Goal: Task Accomplishment & Management: Manage account settings

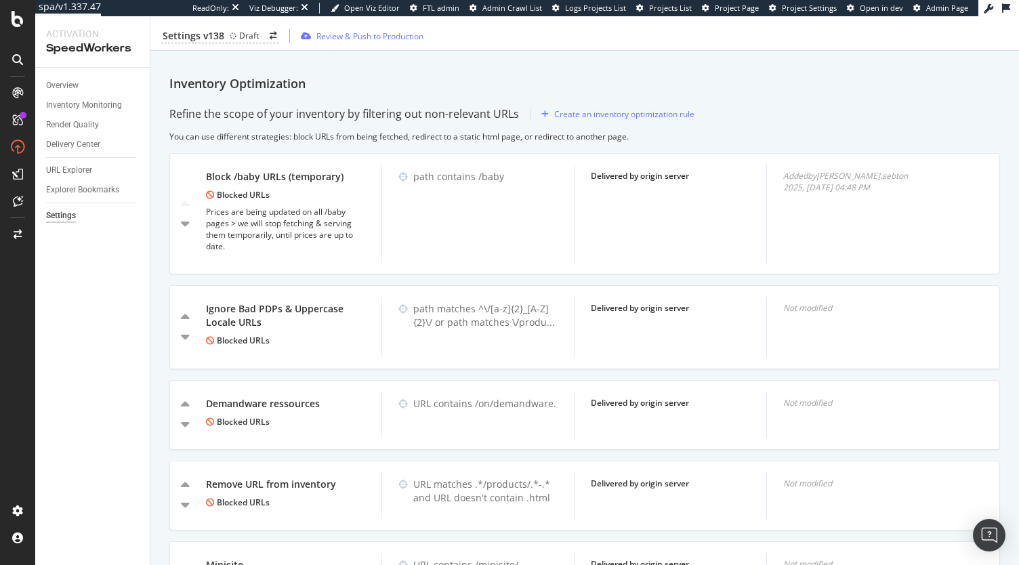
scroll to position [706, 0]
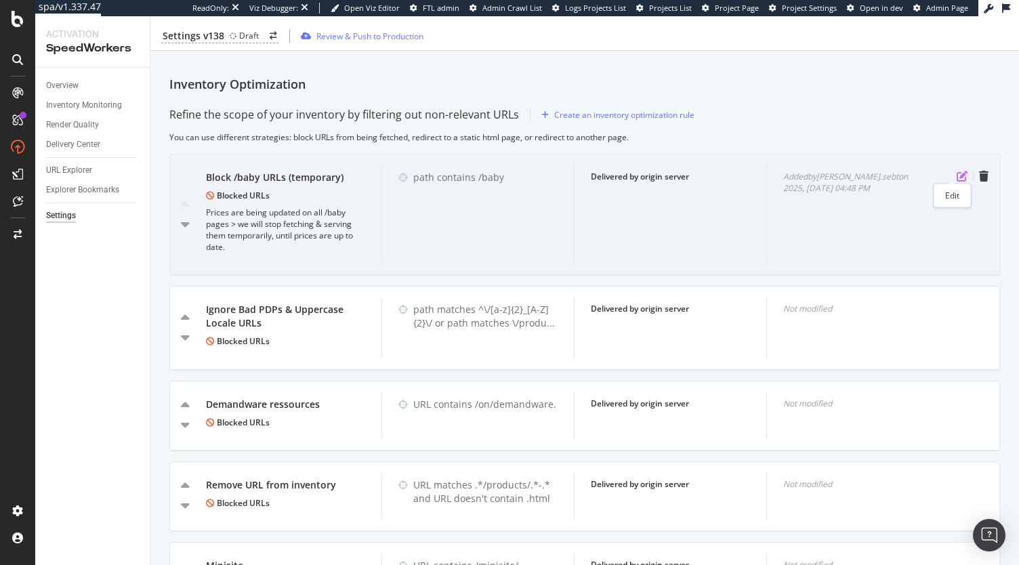
click at [957, 171] on icon "pen-to-square" at bounding box center [962, 176] width 11 height 11
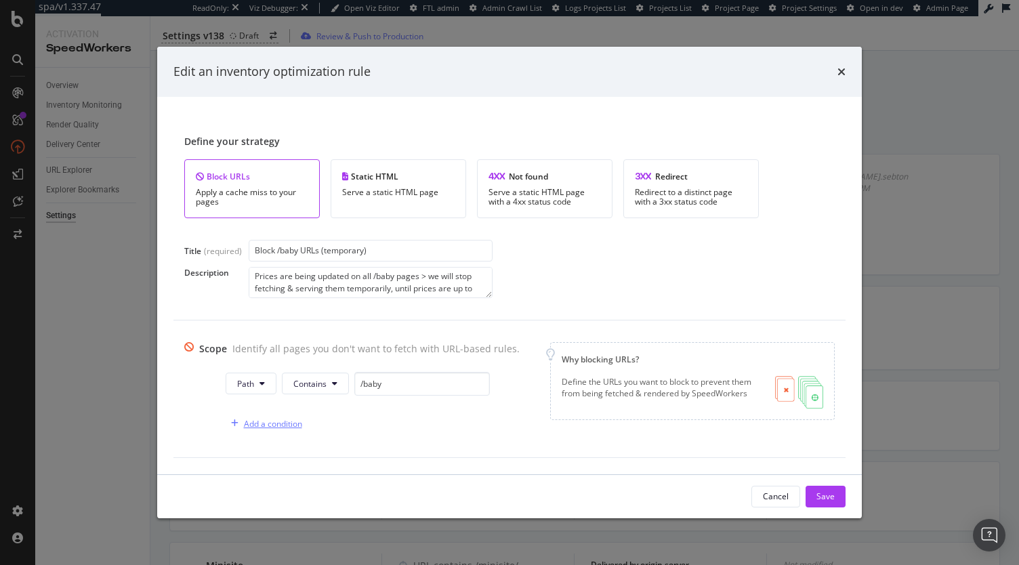
click at [255, 424] on div "Add a condition" at bounding box center [273, 424] width 58 height 12
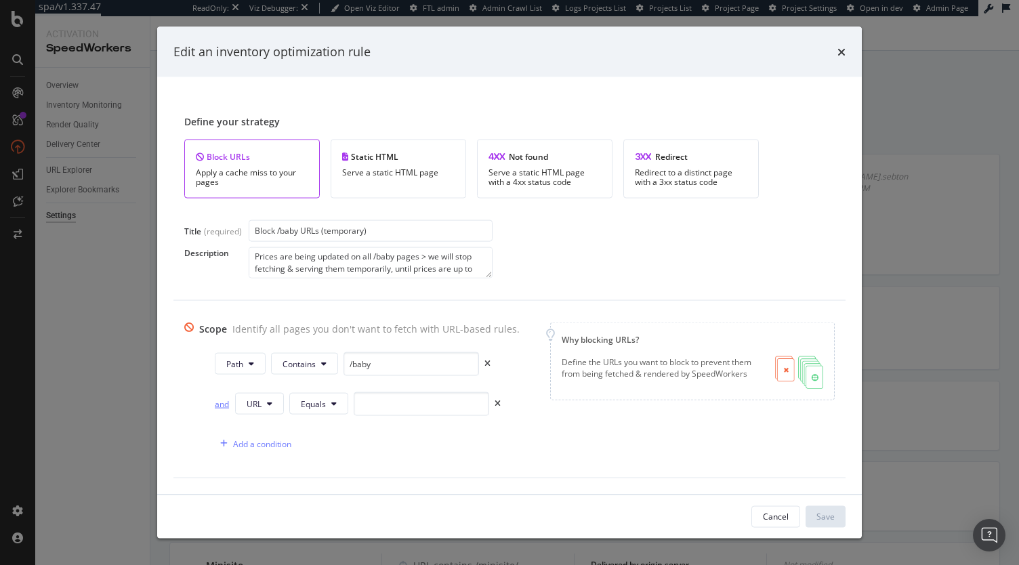
click at [218, 407] on div "and" at bounding box center [222, 404] width 15 height 12
click at [267, 405] on icon "modal" at bounding box center [269, 404] width 5 height 8
click at [260, 493] on div "Path" at bounding box center [264, 502] width 69 height 25
click at [322, 390] on div "Path Contains /baby or Path Equals Add a condition" at bounding box center [352, 404] width 336 height 104
click at [317, 399] on span "Equals" at bounding box center [314, 404] width 25 height 12
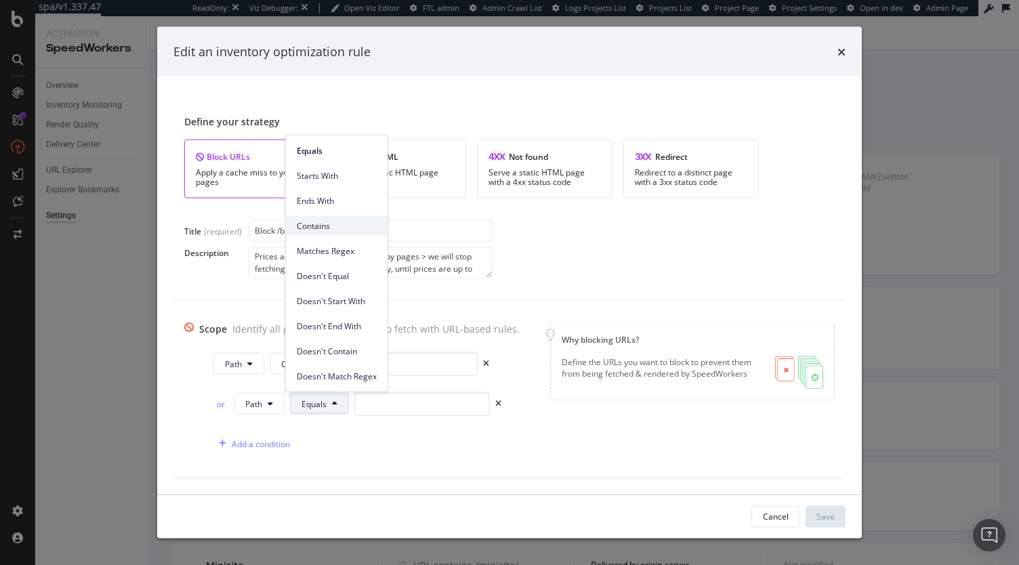
click at [327, 226] on span "Contains" at bounding box center [337, 226] width 80 height 12
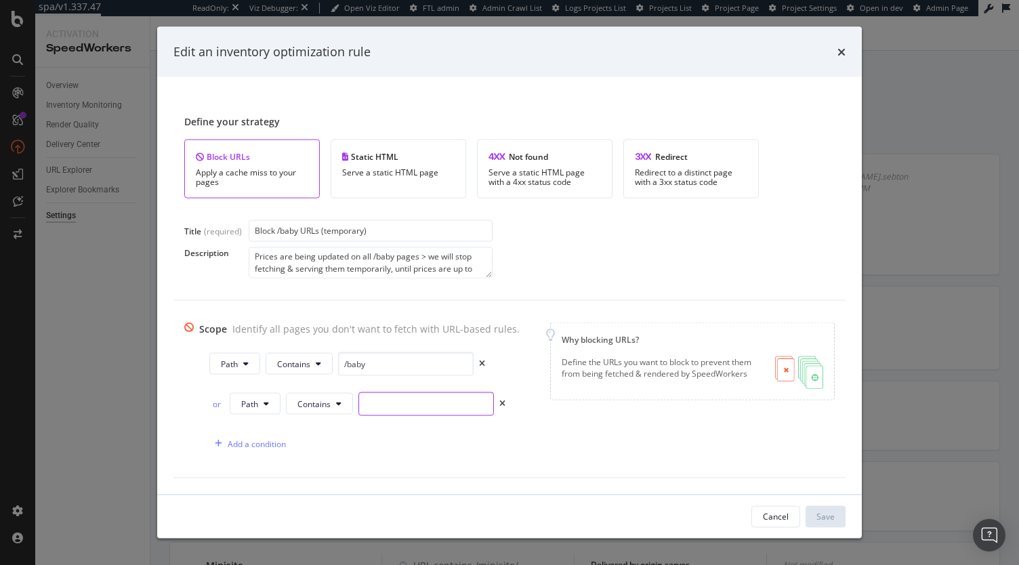
click at [386, 403] on input "modal" at bounding box center [427, 404] width 136 height 24
paste input "/kids"
type input "/kids"
click at [249, 449] on div "Add a condition" at bounding box center [247, 444] width 77 height 20
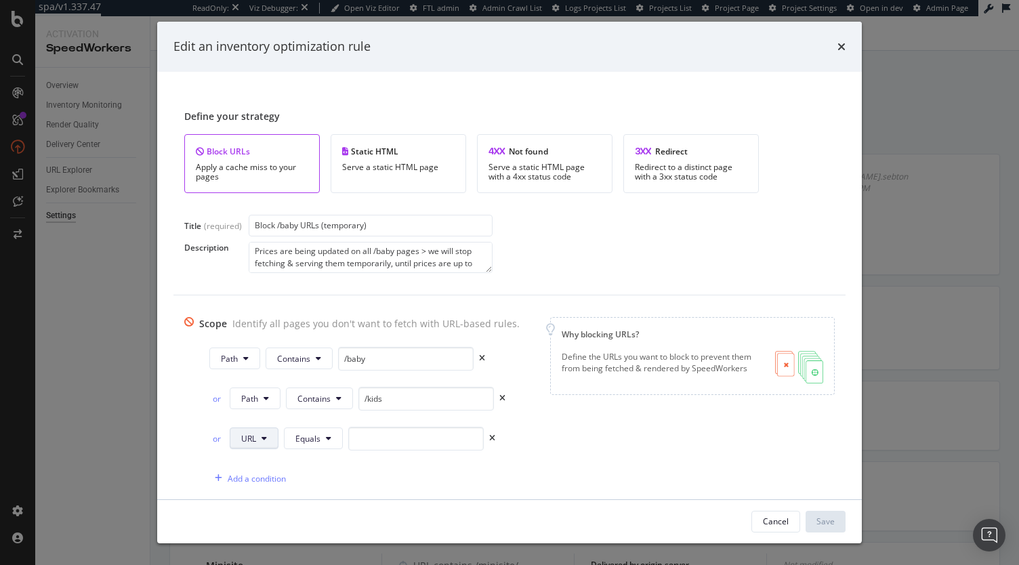
click at [233, 439] on button "URL" at bounding box center [254, 439] width 49 height 22
click at [257, 373] on div "Path" at bounding box center [260, 381] width 69 height 25
click at [321, 440] on button "Equals" at bounding box center [315, 439] width 59 height 22
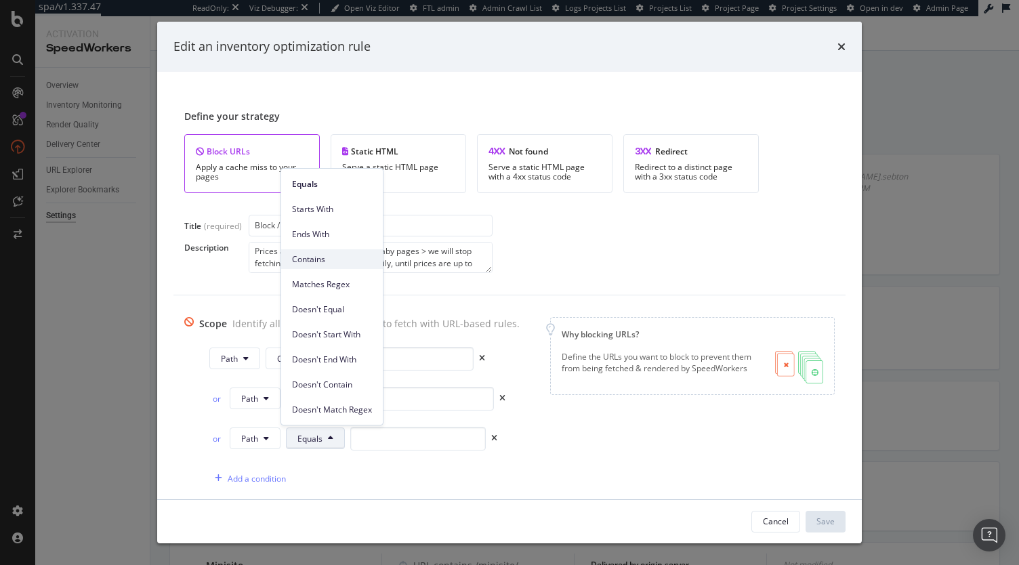
click at [315, 250] on div "Contains" at bounding box center [332, 259] width 102 height 20
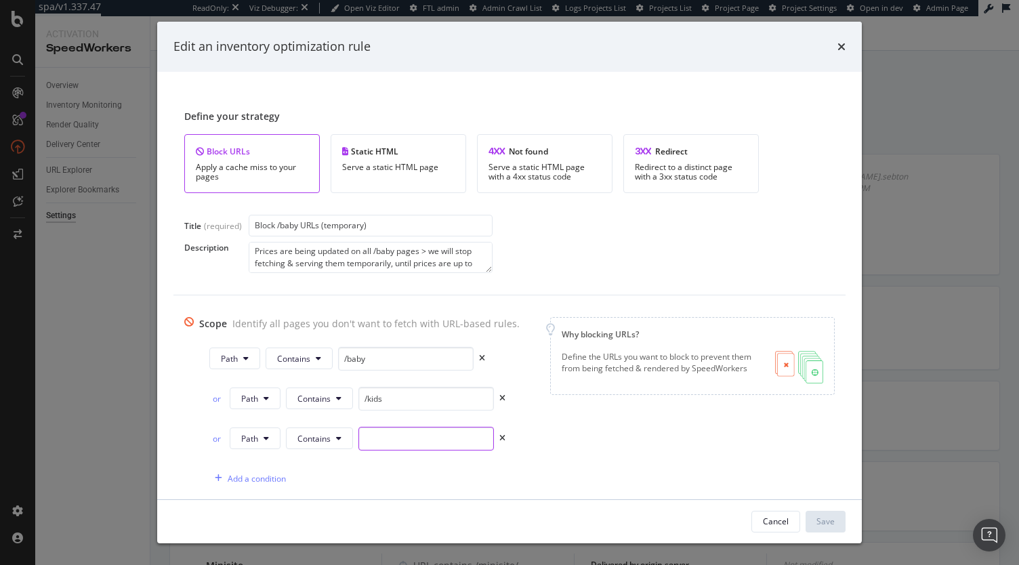
click at [393, 443] on input "modal" at bounding box center [427, 439] width 136 height 24
paste input "enfant"
type input "/enfant"
click at [247, 469] on div "Add a condition" at bounding box center [247, 478] width 77 height 20
click at [262, 475] on icon "modal" at bounding box center [264, 479] width 5 height 8
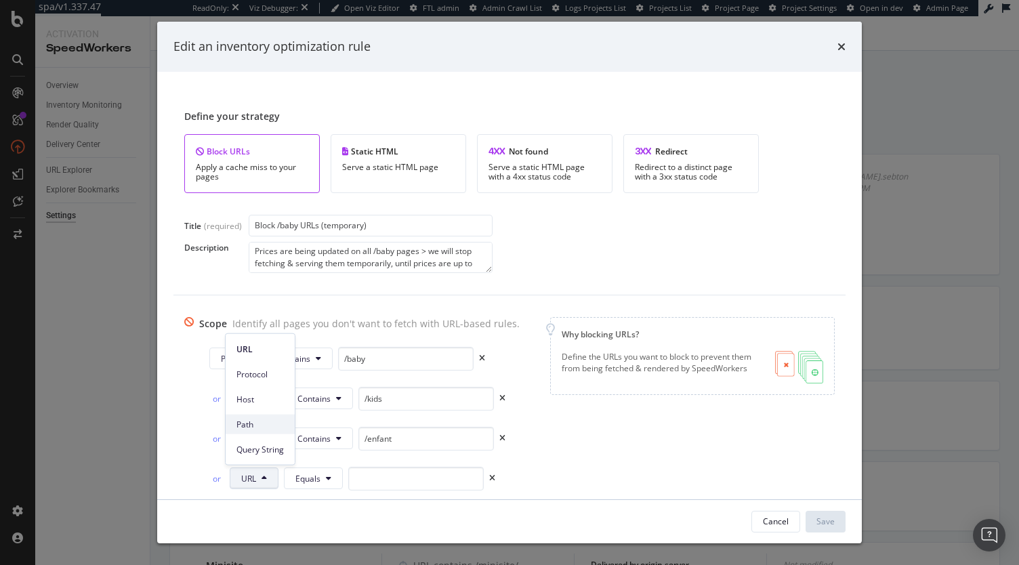
click at [256, 424] on span "Path" at bounding box center [260, 424] width 47 height 12
click at [312, 475] on span "Equals" at bounding box center [310, 479] width 25 height 12
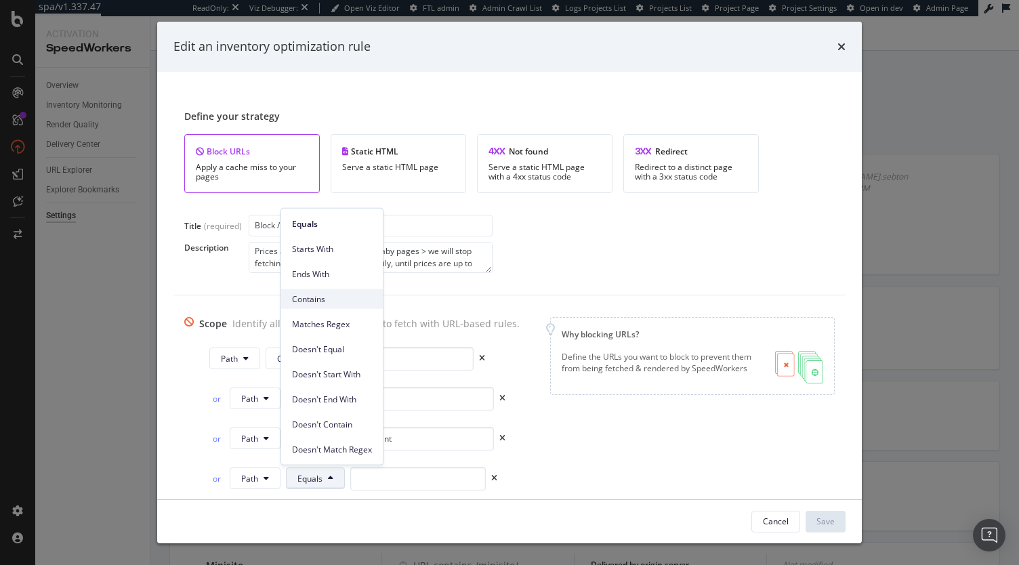
click at [323, 304] on span "Contains" at bounding box center [332, 299] width 80 height 12
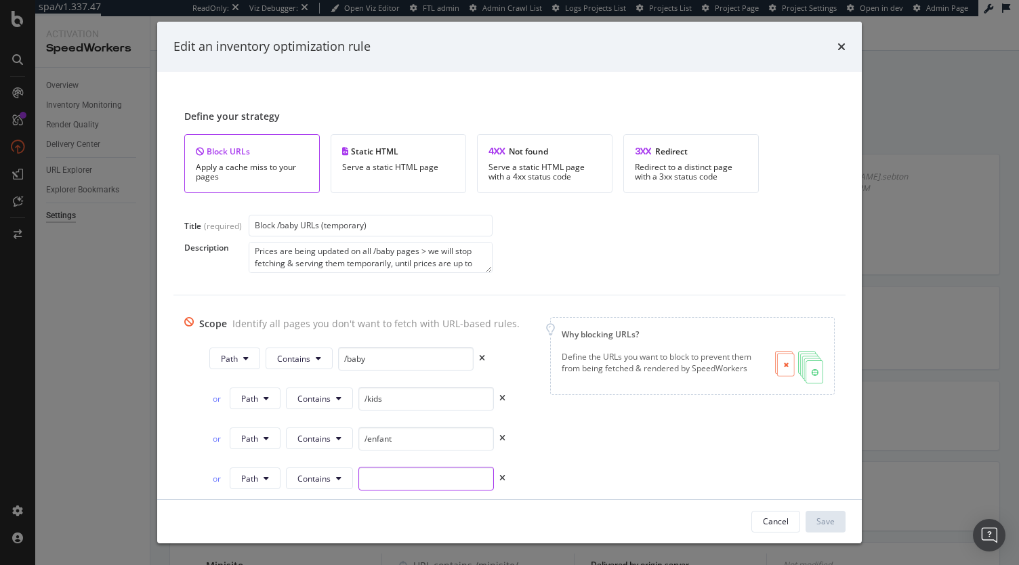
click at [376, 486] on input "modal" at bounding box center [427, 479] width 136 height 24
paste input "kinder"
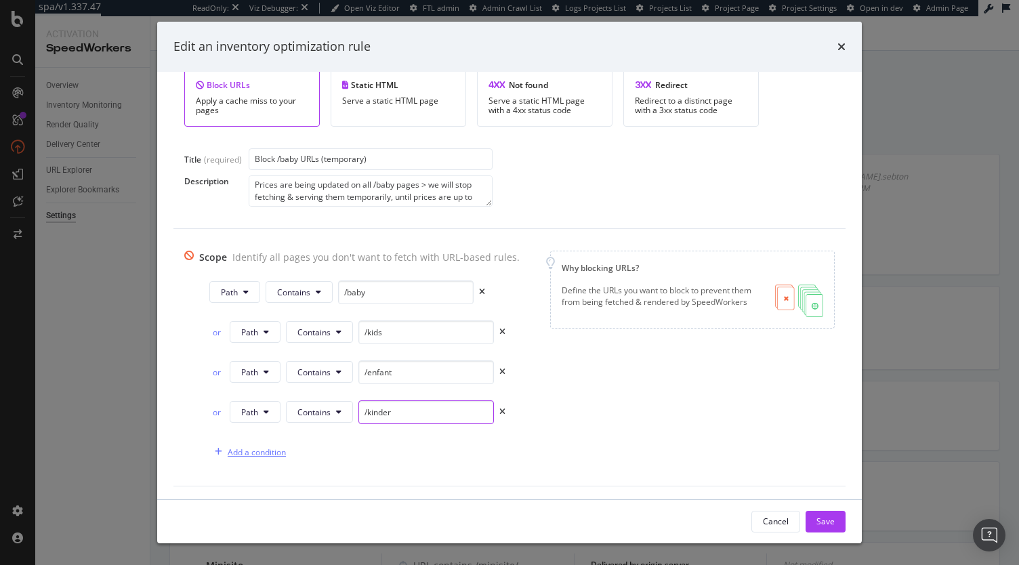
type input "/kinder"
click at [251, 447] on div "Add a condition" at bounding box center [257, 453] width 58 height 12
click at [262, 448] on button "URL" at bounding box center [254, 452] width 49 height 22
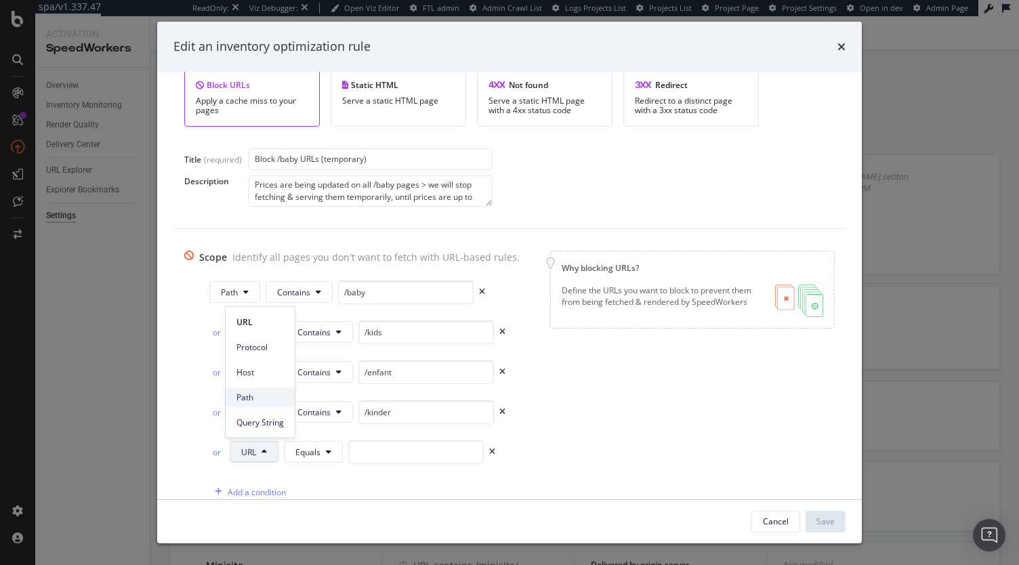
click at [265, 399] on span "Path" at bounding box center [260, 397] width 47 height 12
click at [328, 453] on icon "modal" at bounding box center [330, 452] width 5 height 8
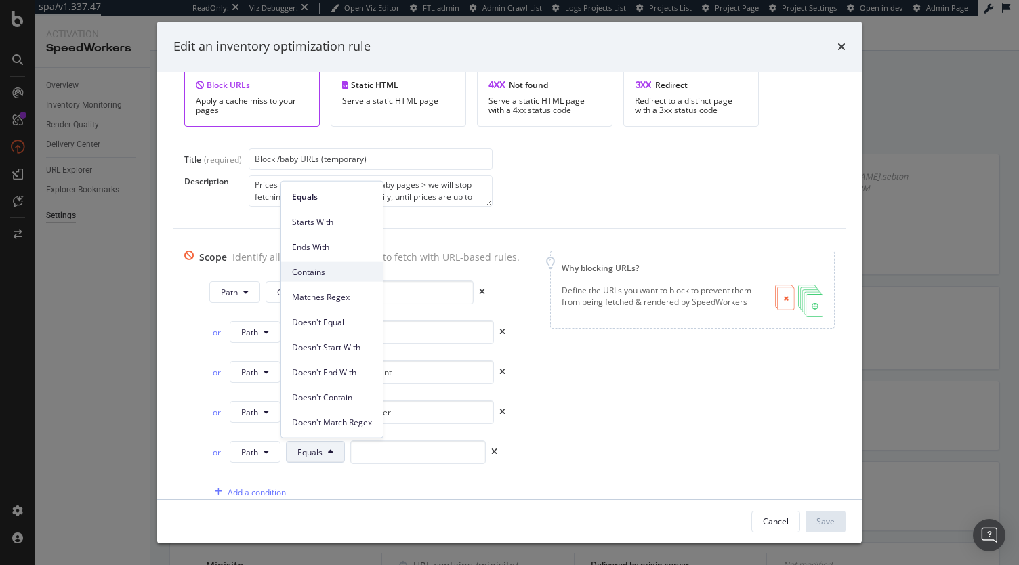
click at [340, 268] on span "Contains" at bounding box center [332, 272] width 80 height 12
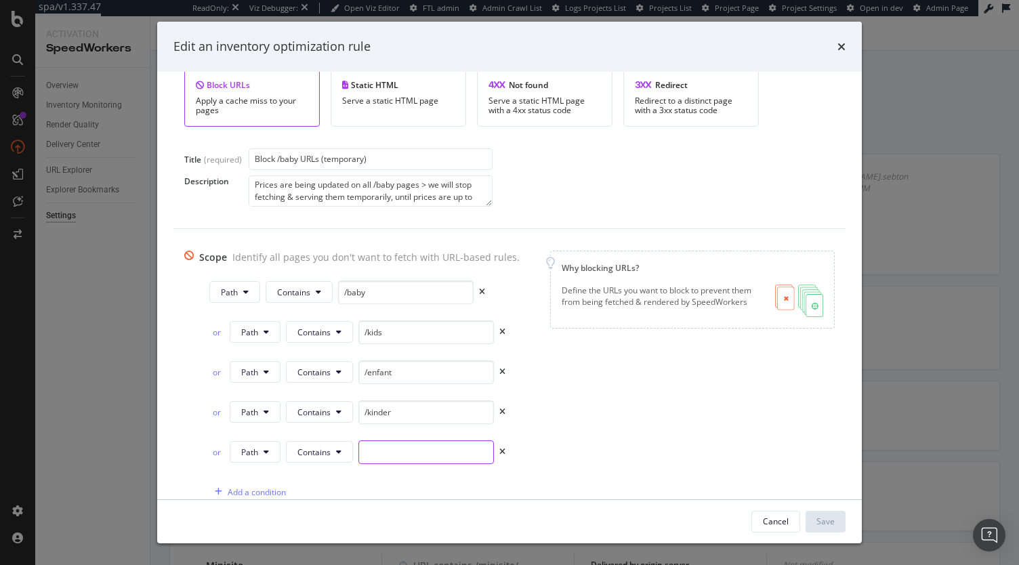
click at [403, 444] on input "modal" at bounding box center [427, 453] width 136 height 24
paste input "bambino"
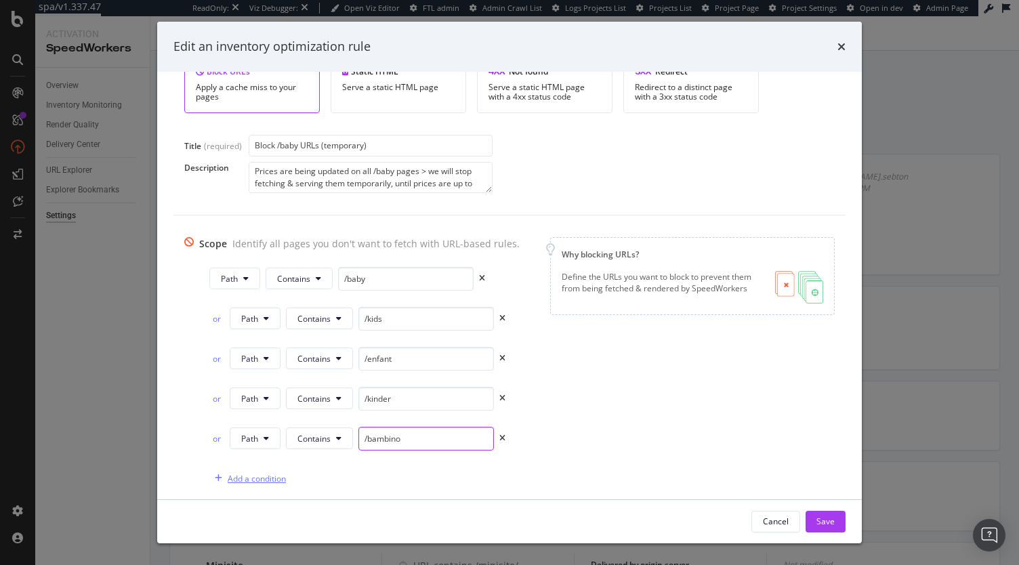
type input "/bambino"
click at [248, 477] on div "Add a condition" at bounding box center [257, 479] width 58 height 12
click at [245, 477] on span "URL" at bounding box center [248, 479] width 15 height 12
click at [265, 420] on span "Path" at bounding box center [260, 424] width 47 height 12
click at [312, 473] on span "Equals" at bounding box center [310, 479] width 25 height 12
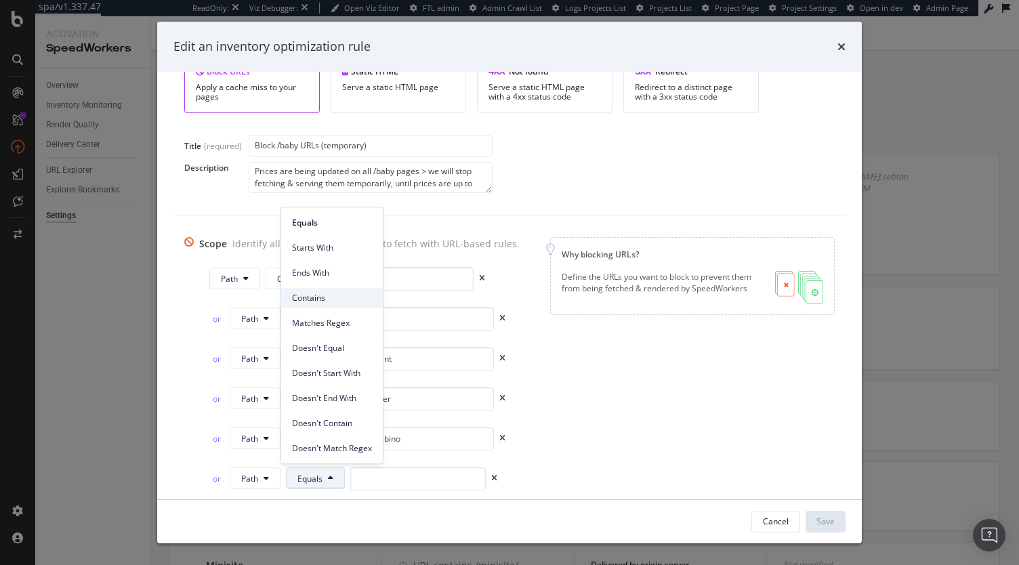
click at [319, 298] on span "Contains" at bounding box center [332, 298] width 80 height 12
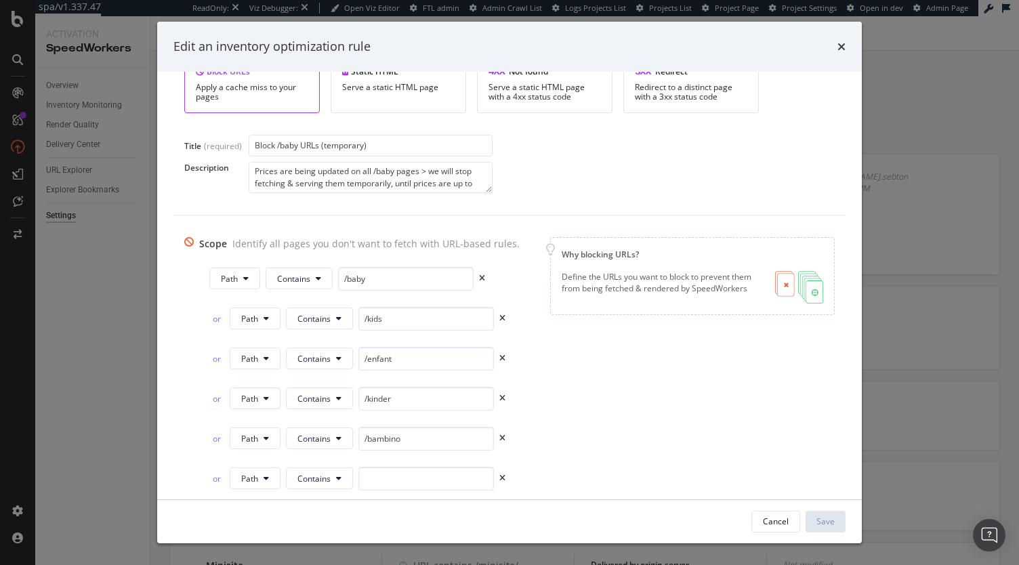
click at [424, 451] on div "or Path Contains /bambino" at bounding box center [364, 441] width 310 height 29
click at [399, 479] on input "modal" at bounding box center [427, 479] width 136 height 24
paste input "для-детей"
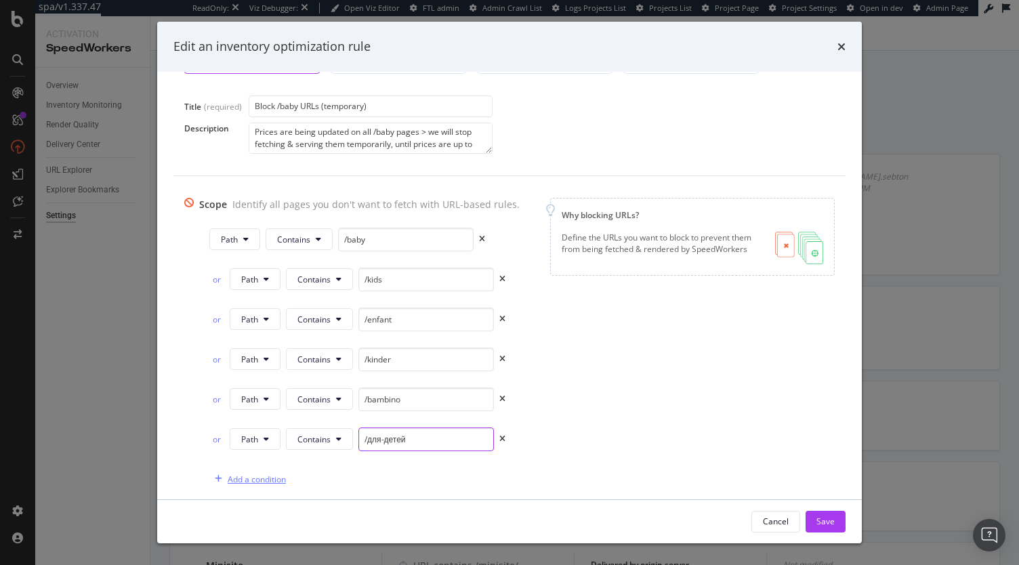
type input "/для-детей"
click at [245, 479] on div "Add a condition" at bounding box center [257, 480] width 58 height 12
click at [258, 480] on button "URL" at bounding box center [254, 479] width 49 height 22
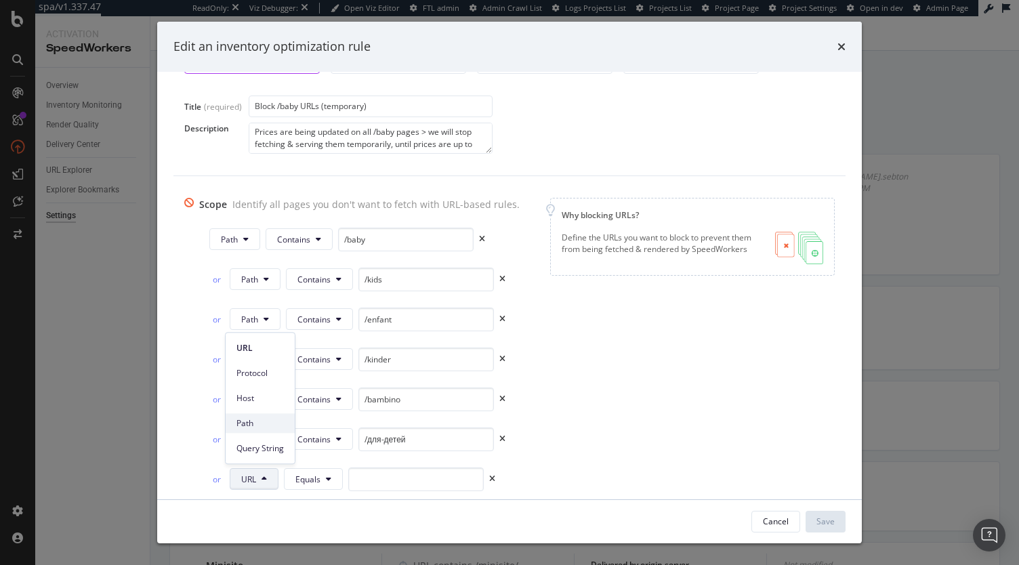
click at [255, 429] on span "Path" at bounding box center [260, 424] width 47 height 12
click at [309, 486] on button "Equals" at bounding box center [315, 479] width 59 height 22
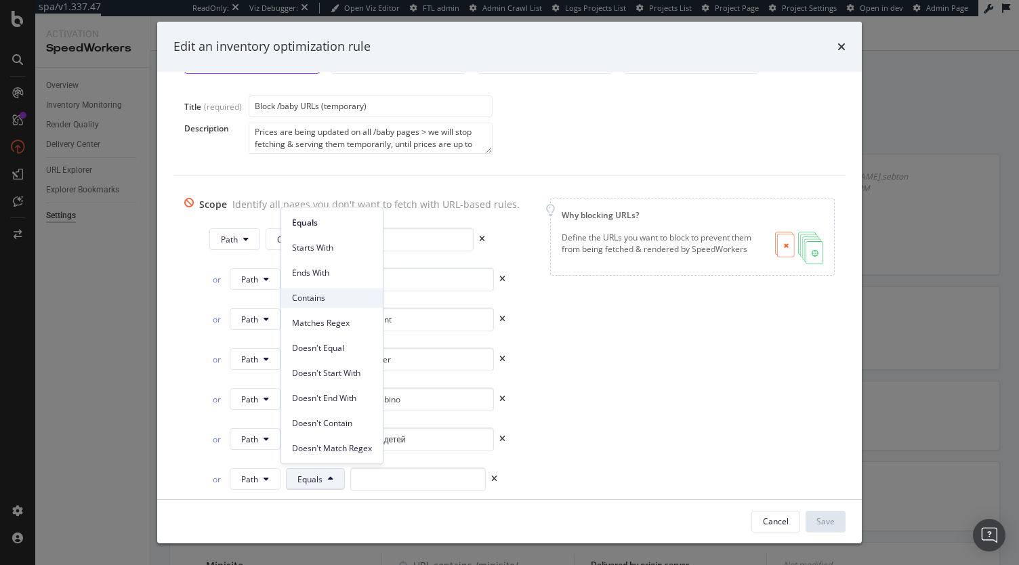
click at [320, 296] on span "Contains" at bounding box center [332, 298] width 80 height 12
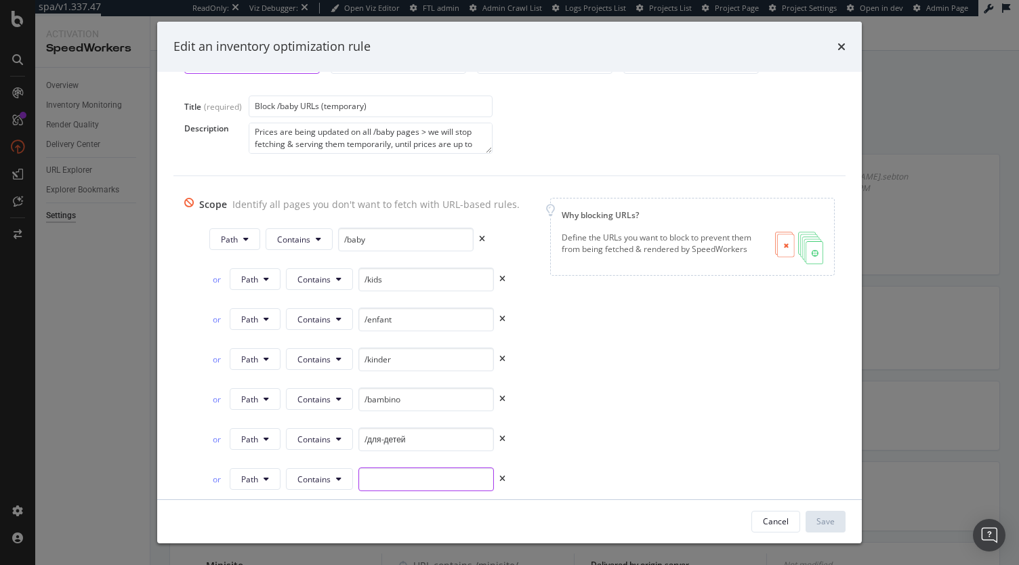
click at [372, 477] on input "modal" at bounding box center [427, 480] width 136 height 24
paste input "童裝"
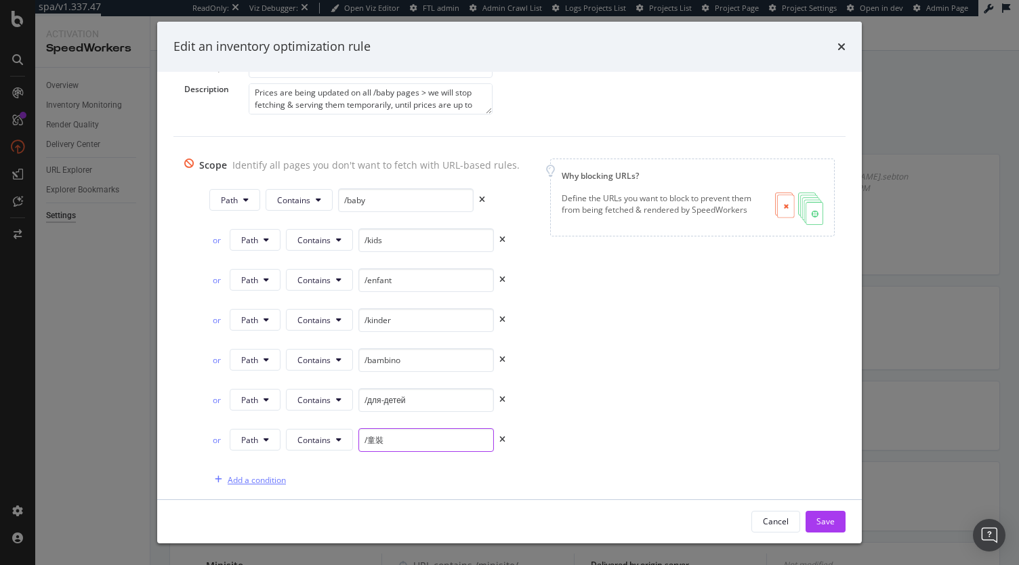
type input "/童裝"
click at [241, 478] on div "Add a condition" at bounding box center [257, 481] width 58 height 12
click at [242, 475] on span "URL" at bounding box center [248, 481] width 15 height 12
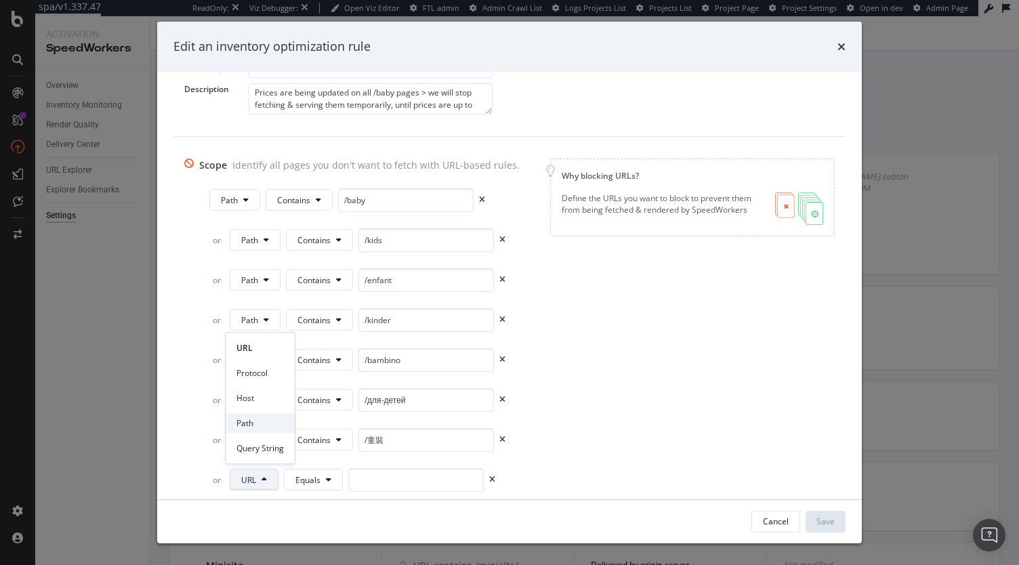
click at [262, 423] on span "Path" at bounding box center [260, 424] width 47 height 12
click at [306, 469] on button "Equals" at bounding box center [315, 480] width 59 height 22
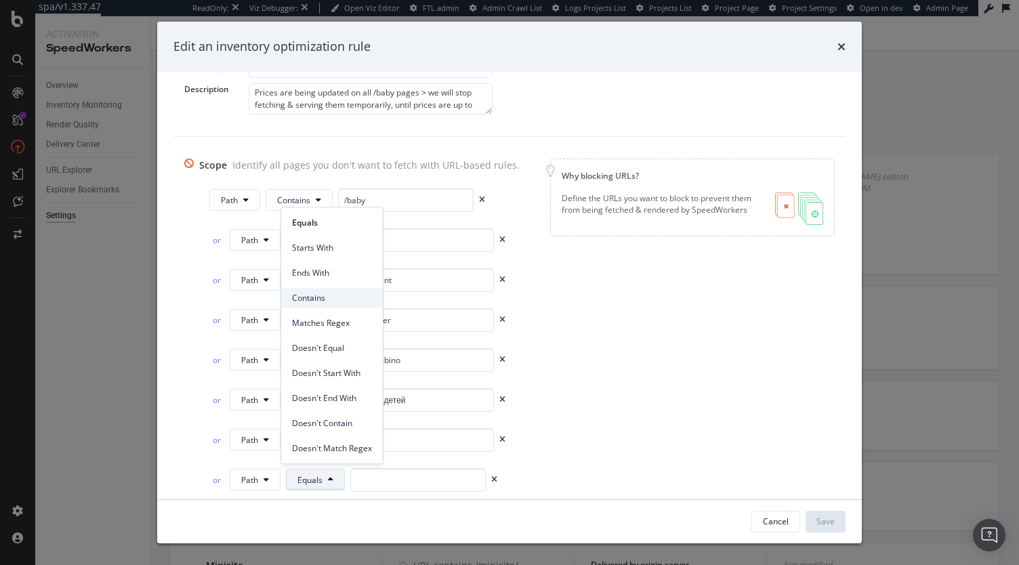
click at [321, 296] on span "Contains" at bounding box center [332, 298] width 80 height 12
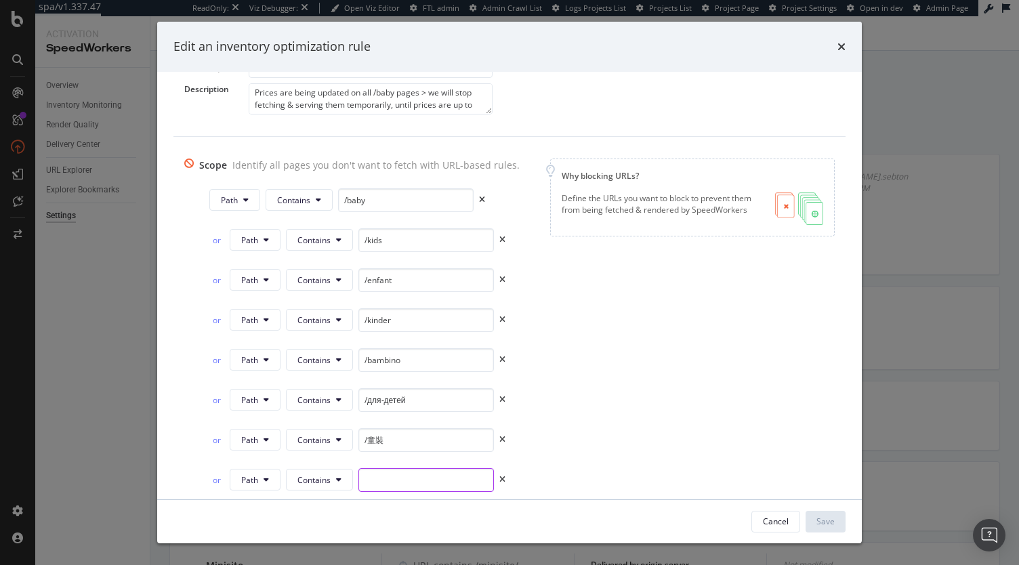
click at [379, 482] on input "modal" at bounding box center [427, 480] width 136 height 24
paste input "キッズ"
type input "/キッズ"
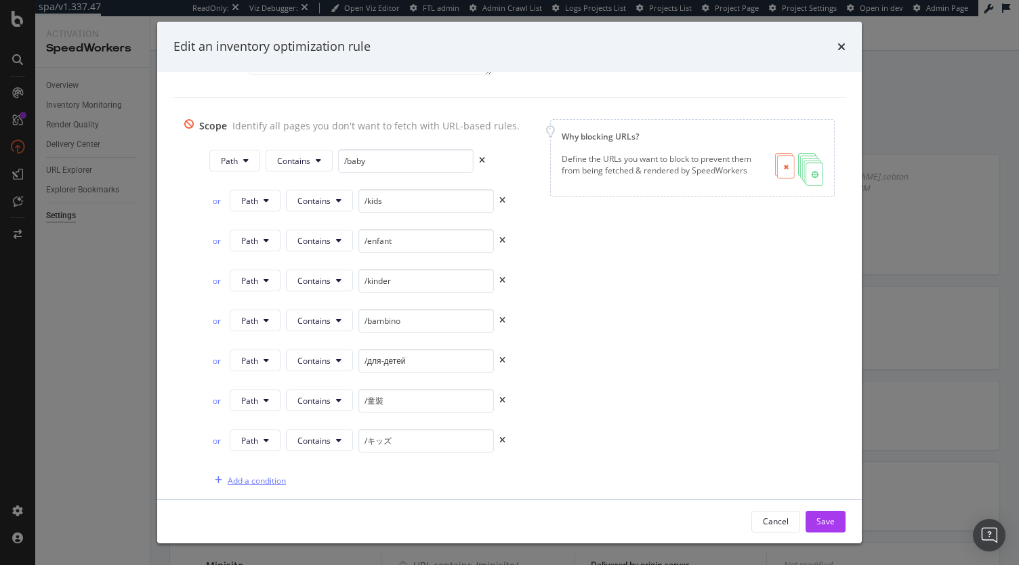
click at [256, 481] on div "Add a condition" at bounding box center [257, 481] width 58 height 12
click at [245, 481] on span "URL" at bounding box center [248, 481] width 15 height 12
click at [254, 420] on span "Path" at bounding box center [260, 424] width 47 height 12
click at [315, 475] on span "Equals" at bounding box center [310, 481] width 25 height 12
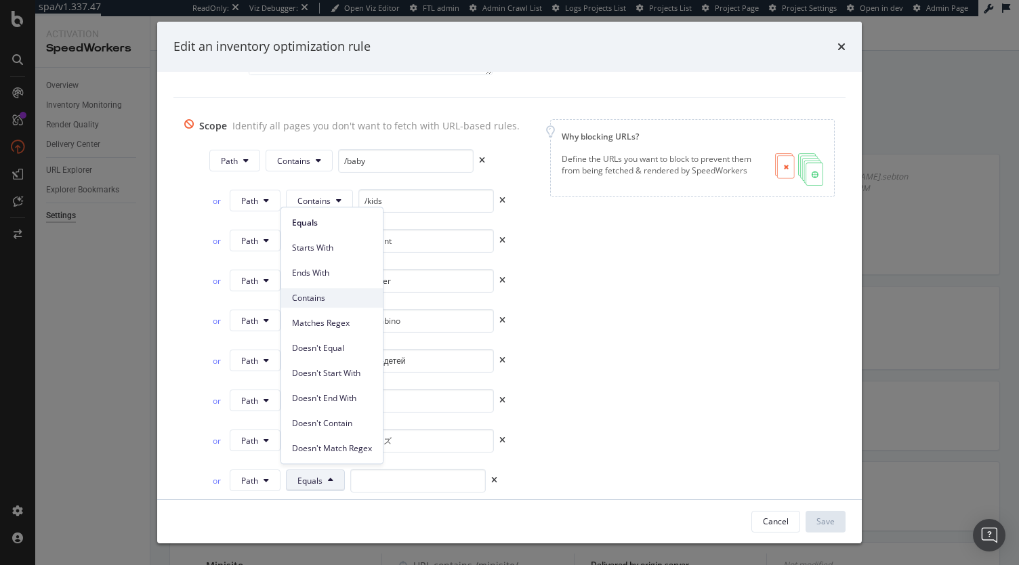
click at [307, 295] on span "Contains" at bounding box center [332, 298] width 80 height 12
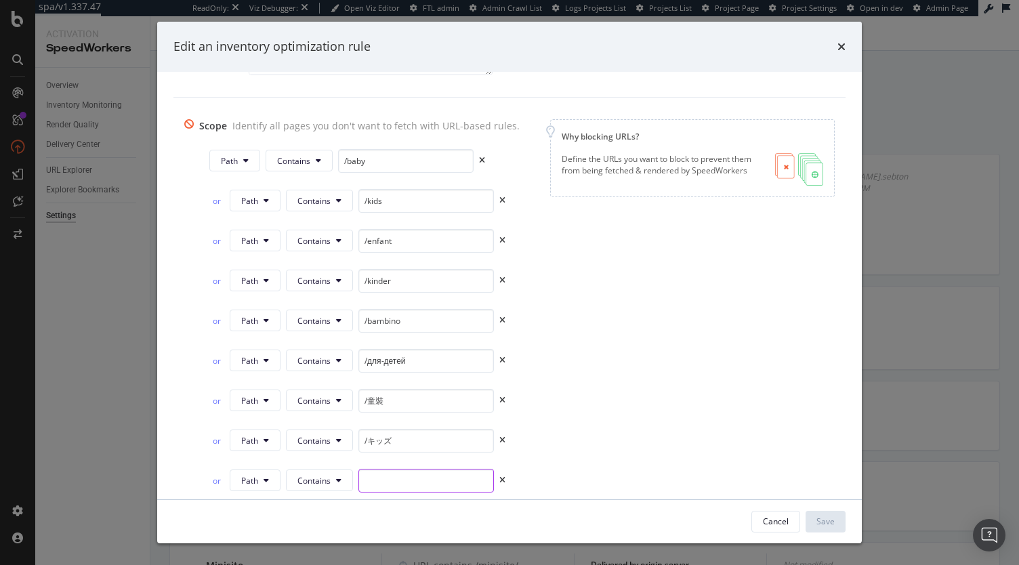
click at [380, 478] on input "modal" at bounding box center [427, 481] width 136 height 24
paste input "เด็กและเด็ก"
type input "/เด็กและเด็ก"
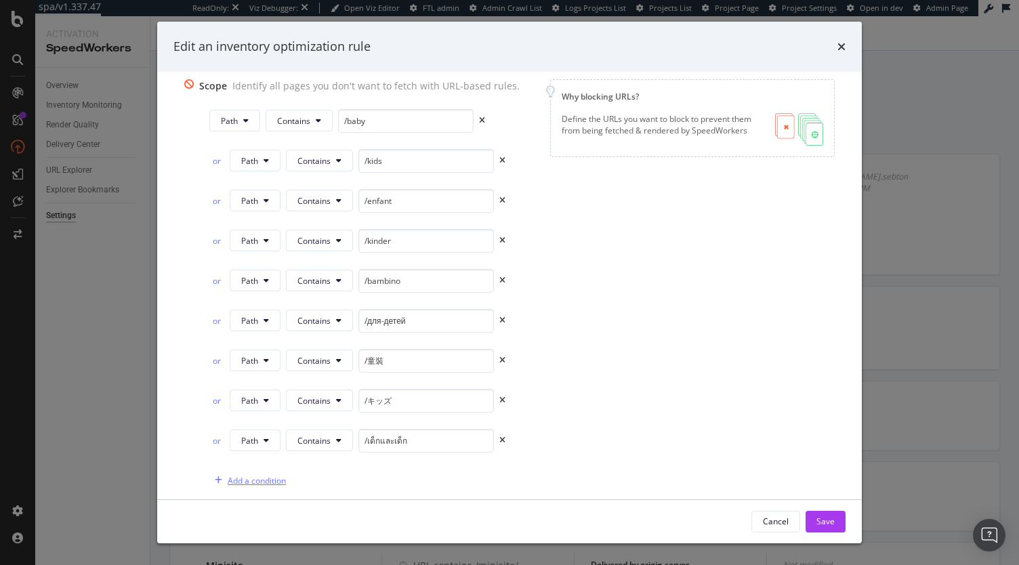
click at [242, 475] on div "Add a condition" at bounding box center [257, 481] width 58 height 12
click at [241, 475] on span "URL" at bounding box center [248, 481] width 15 height 12
click at [251, 417] on div "Path" at bounding box center [260, 423] width 69 height 20
click at [315, 475] on span "Equals" at bounding box center [310, 481] width 25 height 12
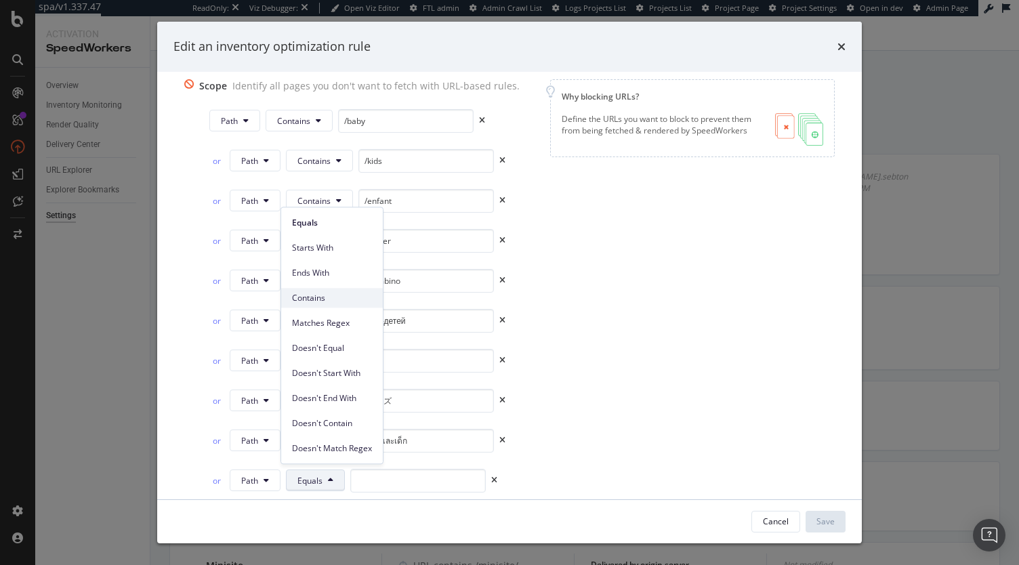
click at [327, 298] on span "Contains" at bounding box center [332, 298] width 80 height 12
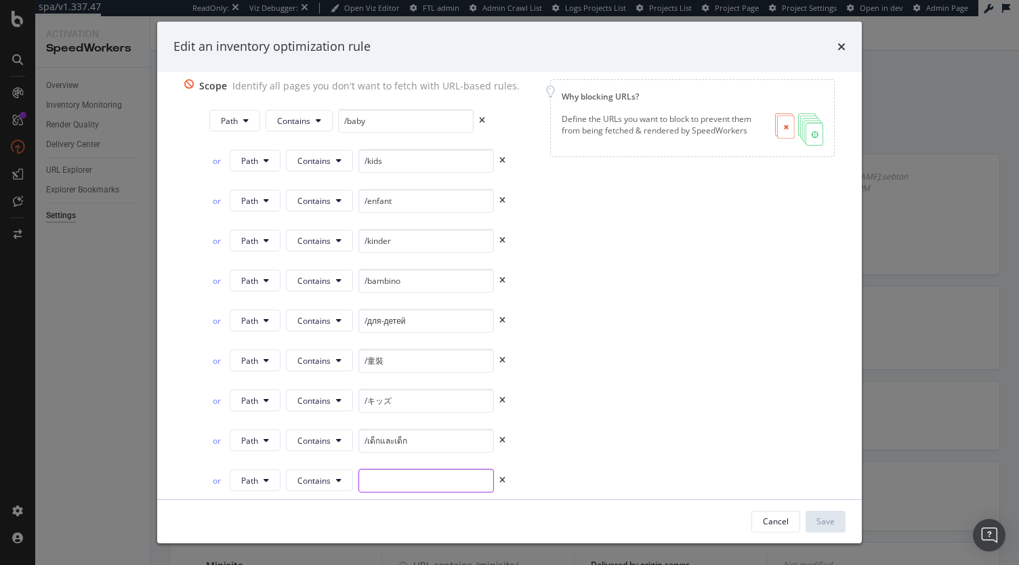
click at [394, 470] on input "modal" at bounding box center [427, 481] width 136 height 24
paste input "キッス"
type input "/nino"
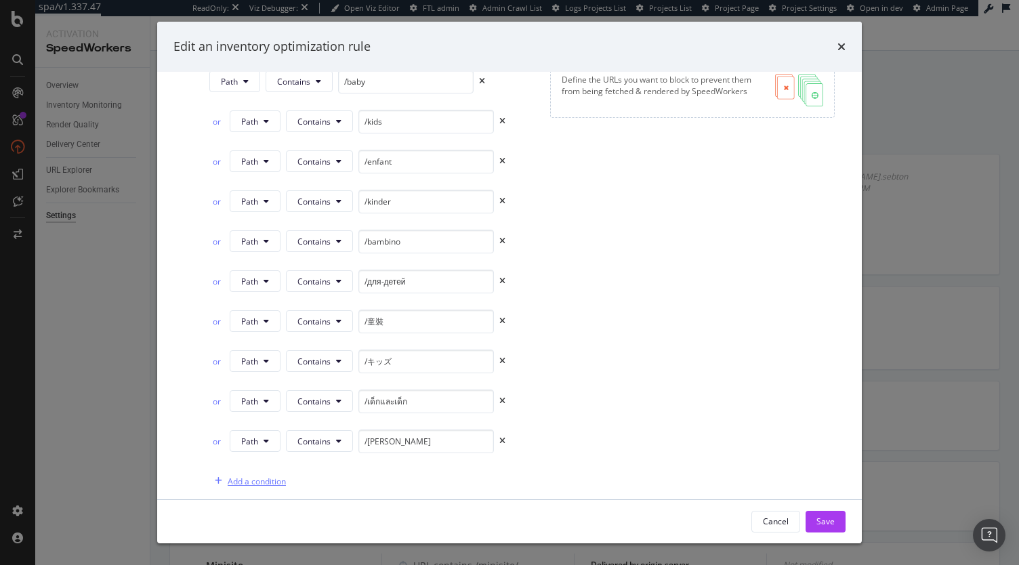
click at [258, 476] on div "Add a condition" at bounding box center [257, 482] width 58 height 12
click at [233, 475] on button "URL" at bounding box center [254, 481] width 49 height 22
click at [261, 422] on span "Path" at bounding box center [260, 424] width 47 height 12
click at [304, 481] on span "Equals" at bounding box center [310, 482] width 25 height 12
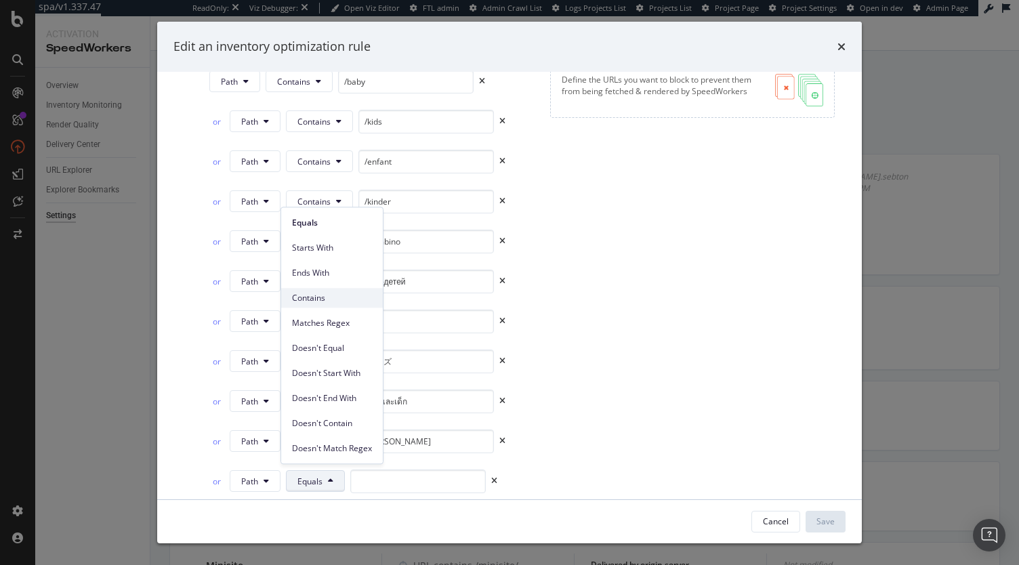
click at [321, 299] on span "Contains" at bounding box center [332, 298] width 80 height 12
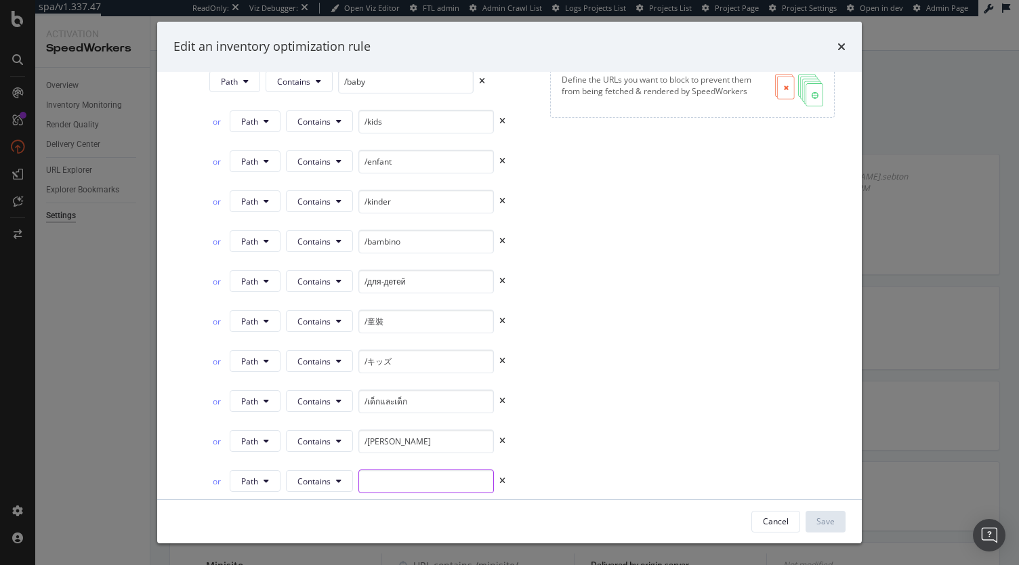
click at [386, 470] on input "modal" at bounding box center [427, 482] width 136 height 24
paste input "الصغار"
type input "الصغار"
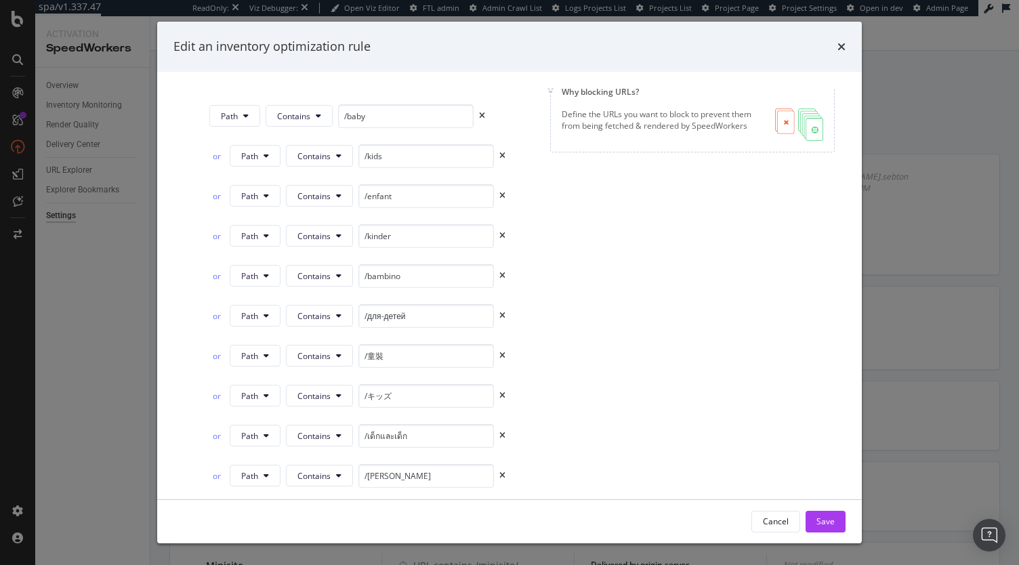
scroll to position [251, 0]
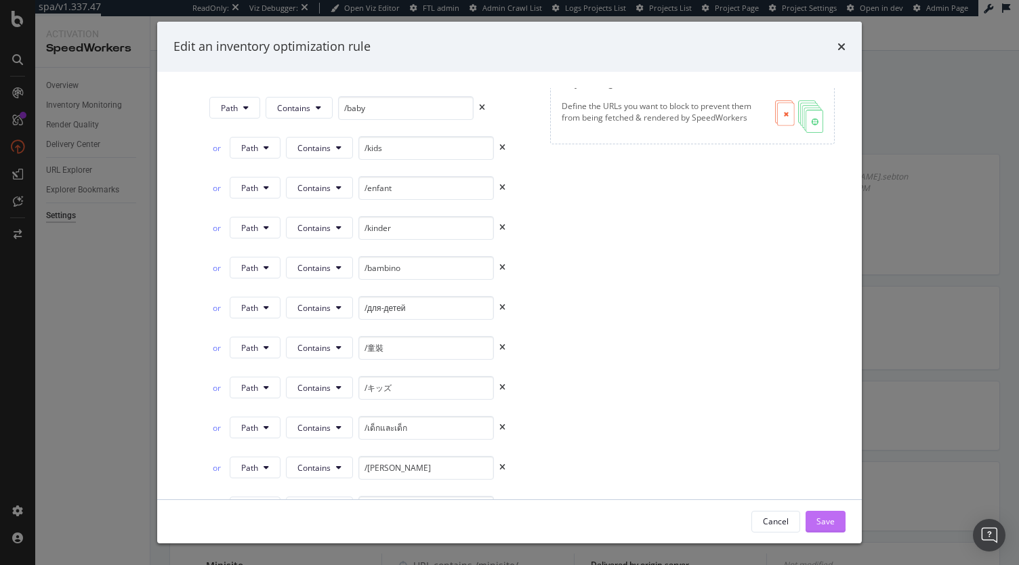
click at [827, 527] on div "Save" at bounding box center [826, 522] width 18 height 12
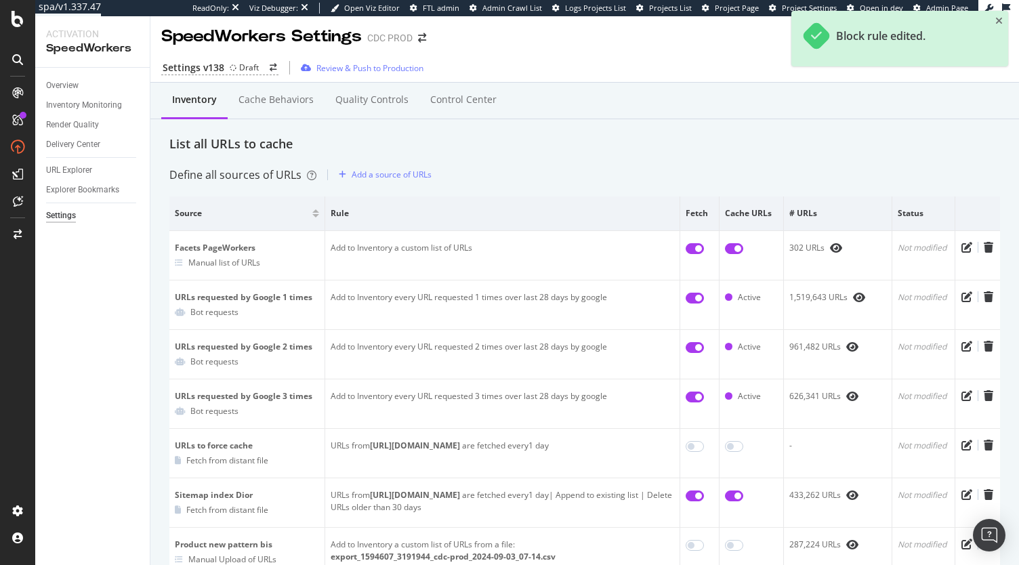
scroll to position [0, 0]
click at [377, 66] on div "Review & Push to Production" at bounding box center [370, 70] width 107 height 12
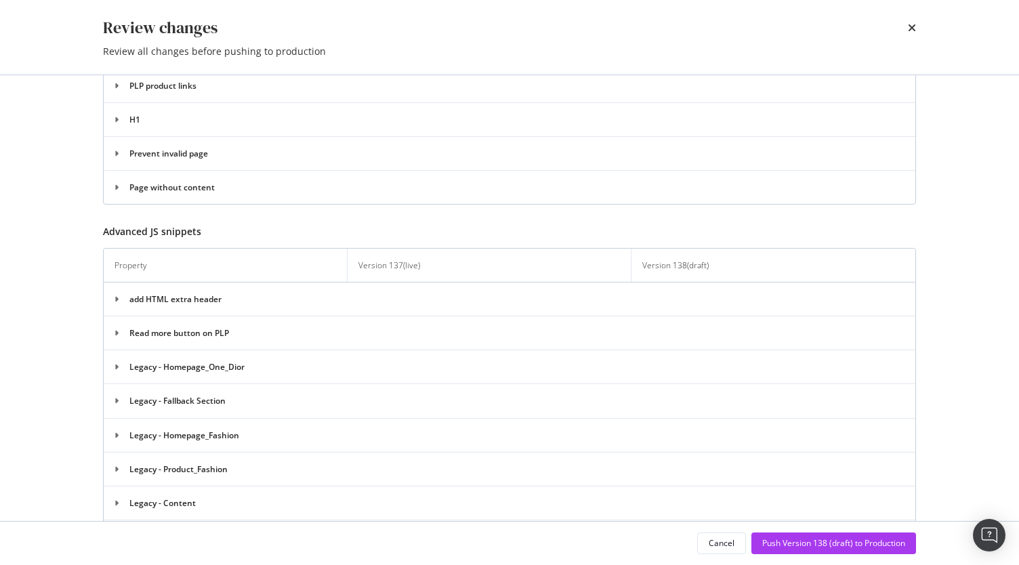
scroll to position [1720, 0]
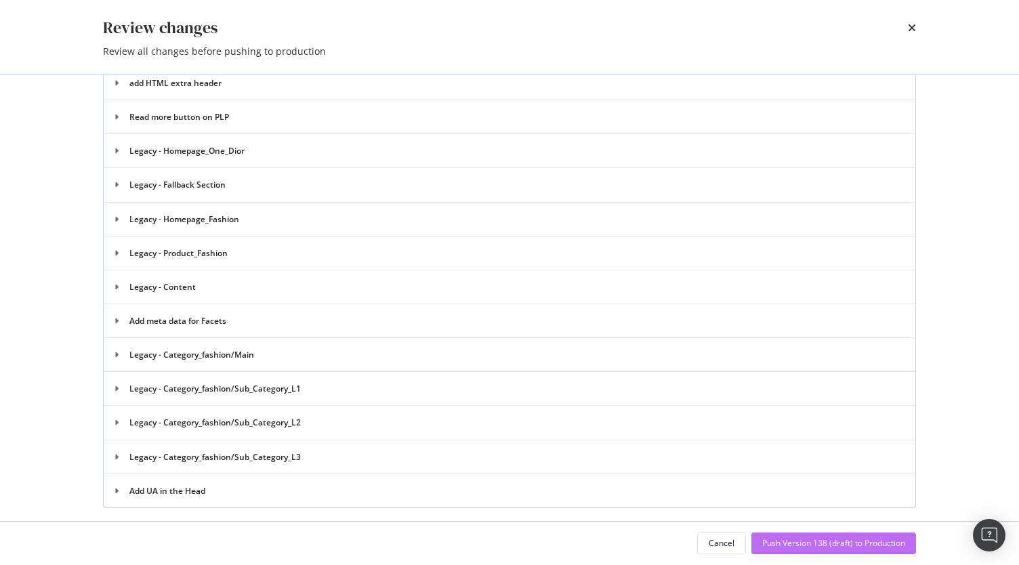
click at [774, 546] on div "Push Version 138 (draft) to Production" at bounding box center [834, 544] width 143 height 12
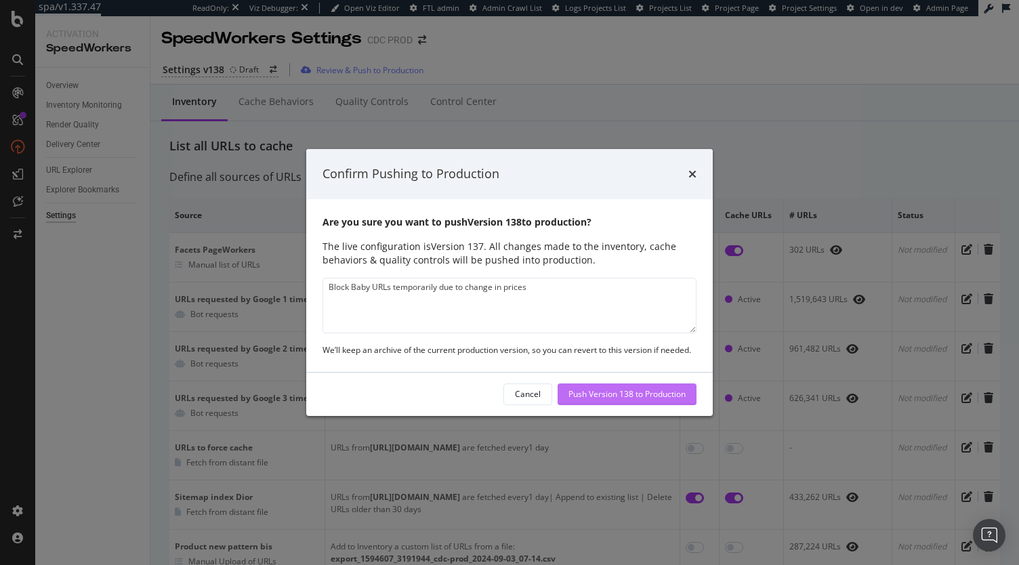
type textarea "Block Baby URLs temporarily due to change in prices"
click at [589, 391] on div "Push Version 138 to Production" at bounding box center [627, 394] width 117 height 12
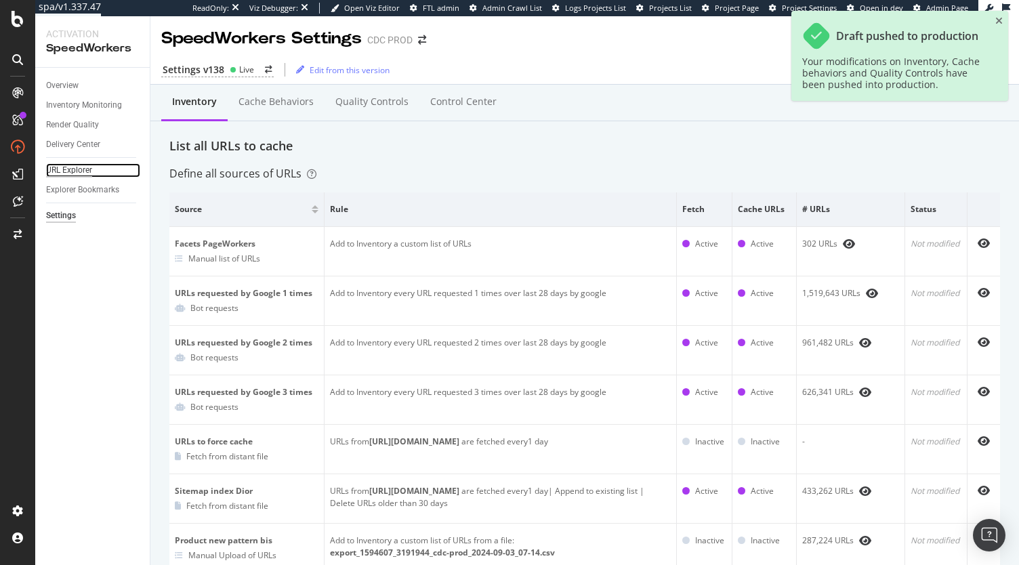
click at [76, 168] on div "URL Explorer" at bounding box center [69, 170] width 46 height 14
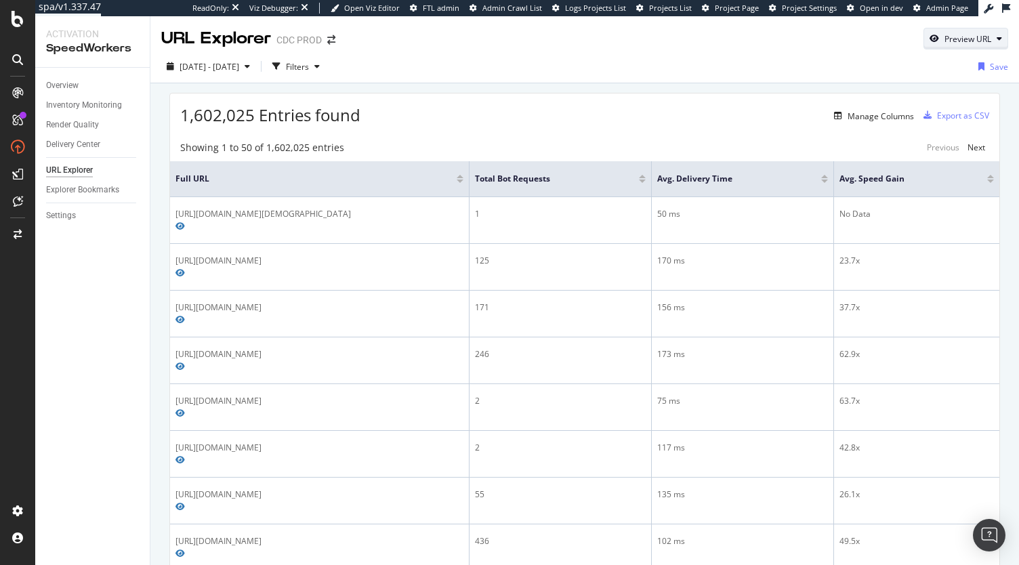
click at [945, 41] on div "Preview URL" at bounding box center [968, 39] width 47 height 12
click at [908, 90] on input "url" at bounding box center [915, 102] width 148 height 24
paste input "[URL][DOMAIN_NAME]"
type input "[URL][DOMAIN_NAME]"
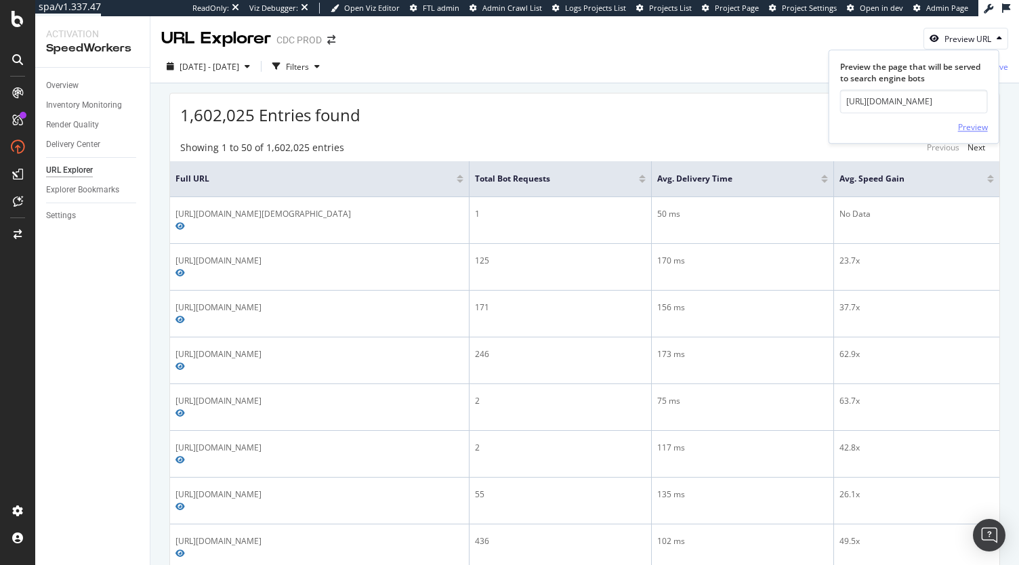
click at [979, 125] on div "Preview" at bounding box center [973, 127] width 30 height 12
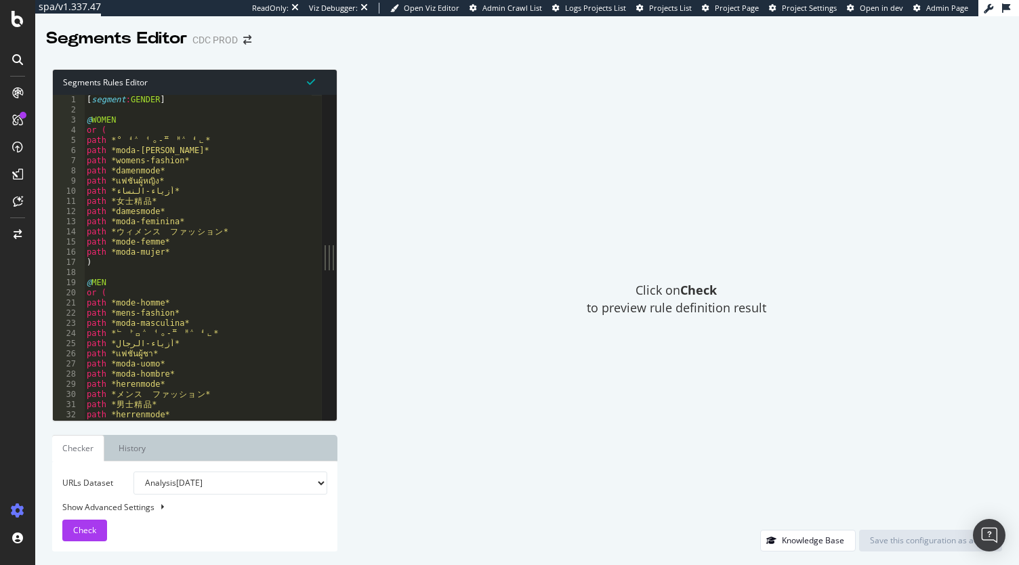
type textarea "path *แฟชั่นผู้หญิง*"
click at [265, 185] on div "[ segment : GENDER ] @ WOMEN or ( path * ᄋ ᅧ ᄉ ᅥᆼ- ᄑ ᅢ ᄉ ᅧᆫ* path *moda-donna* …" at bounding box center [366, 263] width 565 height 337
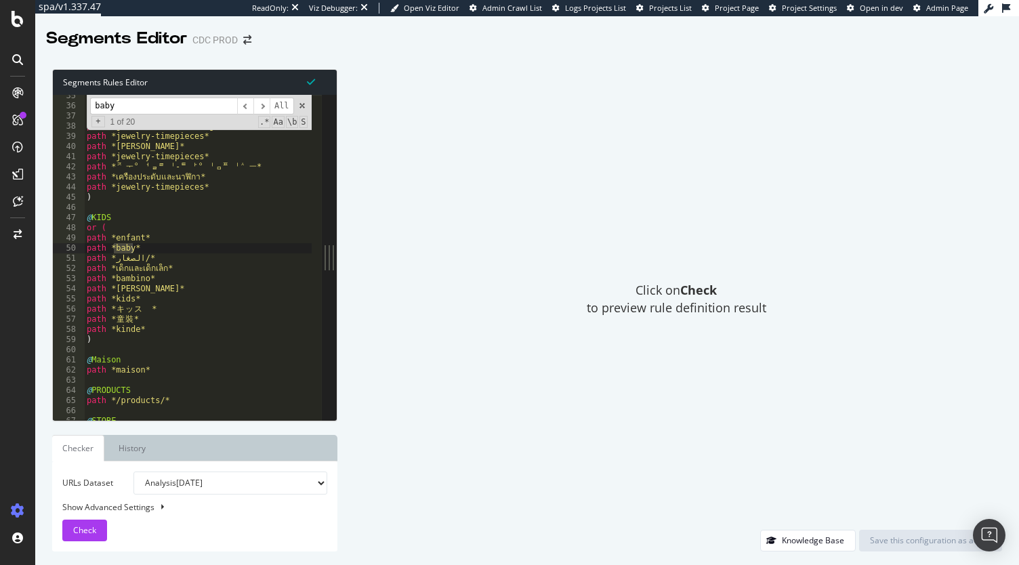
scroll to position [4651, 0]
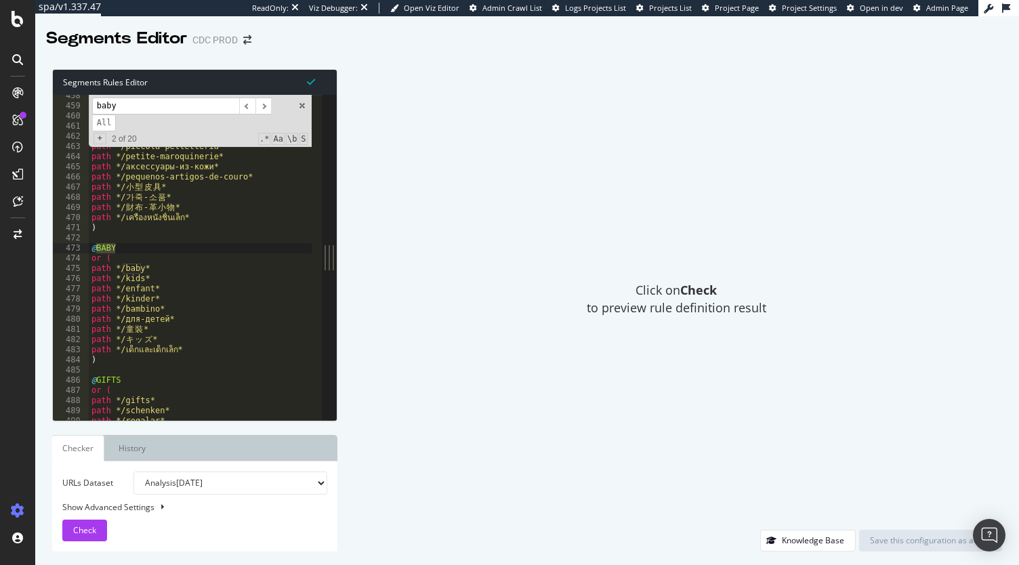
type input "baby"
drag, startPoint x: 142, startPoint y: 281, endPoint x: 118, endPoint y: 279, distance: 23.8
click at [118, 279] on div "@ SMALL-LEATHER-GOODS or ( path */small-leather-goods* path */kleinlederwaren* …" at bounding box center [371, 259] width 565 height 337
click at [186, 311] on div "@ SMALL-LEATHER-GOODS or ( path */small-leather-goods* path */kleinlederwaren* …" at bounding box center [371, 259] width 565 height 337
click at [159, 283] on div "@ SMALL-LEATHER-GOODS or ( path */small-leather-goods* path */kleinlederwaren* …" at bounding box center [371, 259] width 565 height 337
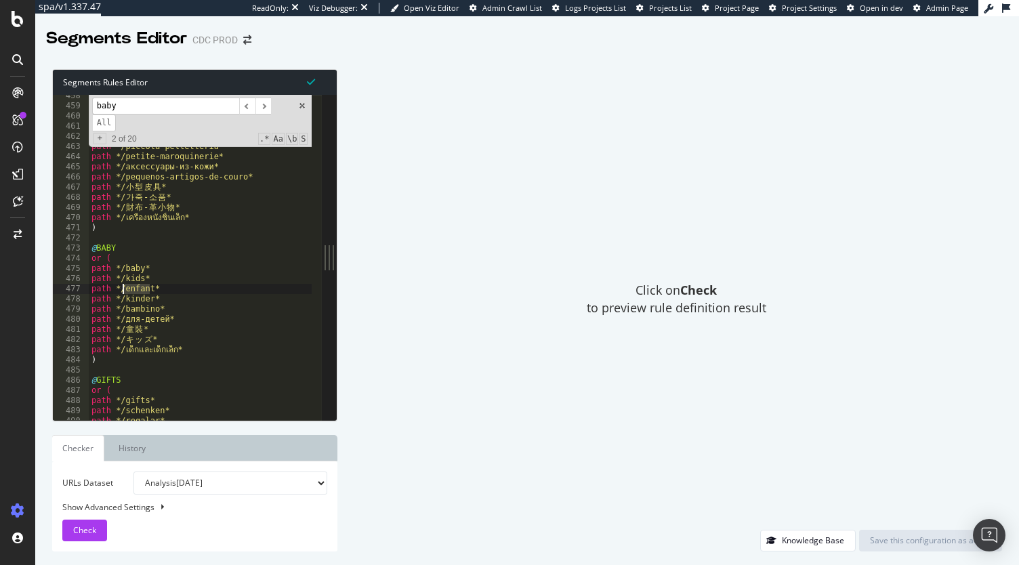
click at [146, 295] on div "@ SMALL-LEATHER-GOODS or ( path */small-leather-goods* path */kleinlederwaren* …" at bounding box center [371, 259] width 565 height 337
click at [153, 311] on div "@ SMALL-LEATHER-GOODS or ( path */small-leather-goods* path */kleinlederwaren* …" at bounding box center [371, 259] width 565 height 337
click at [174, 323] on div "@ SMALL-LEATHER-GOODS or ( path */small-leather-goods* path */kleinlederwaren* …" at bounding box center [371, 259] width 565 height 337
click at [235, 334] on div "@ SMALL-LEATHER-GOODS or ( path */small-leather-goods* path */kleinlederwaren* …" at bounding box center [371, 259] width 565 height 337
click at [171, 340] on div "@ SMALL-LEATHER-GOODS or ( path */small-leather-goods* path */kleinlederwaren* …" at bounding box center [371, 259] width 565 height 337
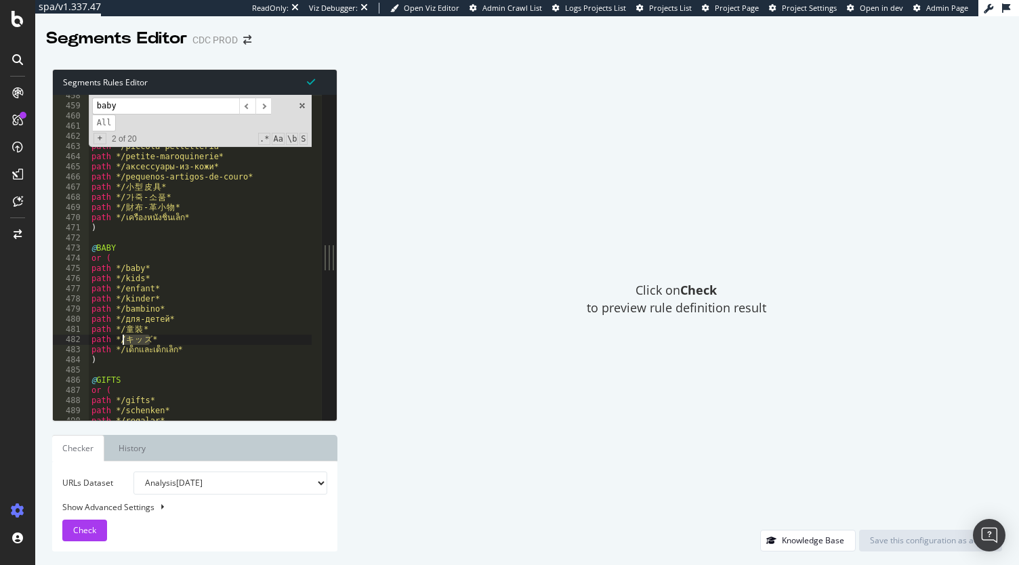
click at [172, 350] on div "@ SMALL-LEATHER-GOODS or ( path */small-leather-goods* path */kleinlederwaren* …" at bounding box center [371, 259] width 565 height 337
click at [236, 305] on div "@ SMALL-LEATHER-GOODS or ( path */small-leather-goods* path */kleinlederwaren* …" at bounding box center [371, 259] width 565 height 337
type textarea "path */bambino*"
click at [190, 113] on input "baby" at bounding box center [165, 106] width 147 height 17
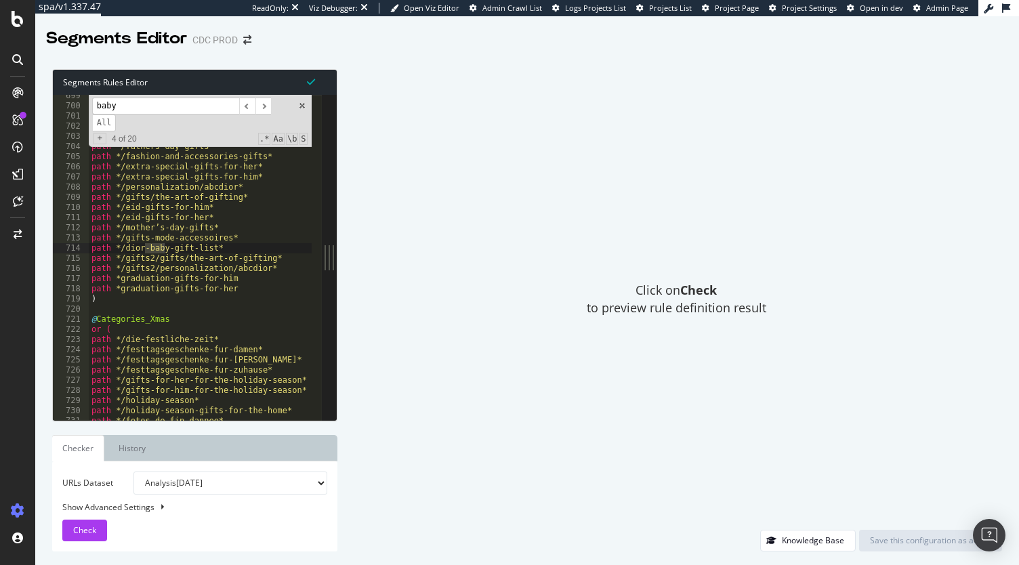
scroll to position [7101, 0]
type input "b"
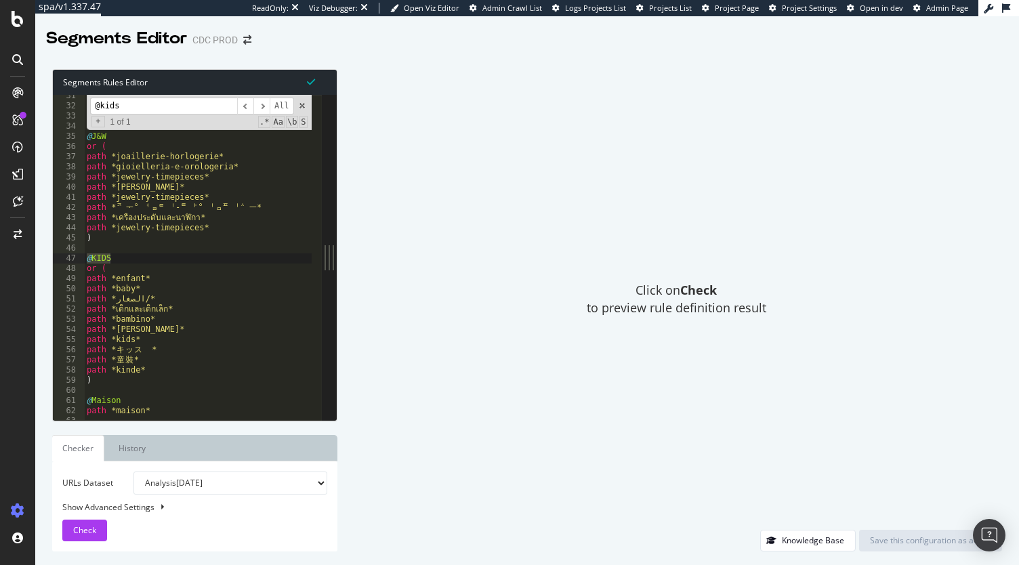
scroll to position [309, 0]
type input "@kids"
click at [141, 297] on div "path * 男 士 精 品 * path *herrenmode* ) @ J&W or ( path *joaillerie-horlogerie* pa…" at bounding box center [366, 259] width 565 height 337
click at [142, 350] on div "path * 男 士 精 品 * path *herrenmode* ) @ J&W or ( path *joaillerie-horlogerie* pa…" at bounding box center [366, 259] width 565 height 337
click at [139, 297] on div "path * 男 士 精 品 * path *herrenmode* ) @ J&W or ( path *joaillerie-horlogerie* pa…" at bounding box center [366, 259] width 565 height 337
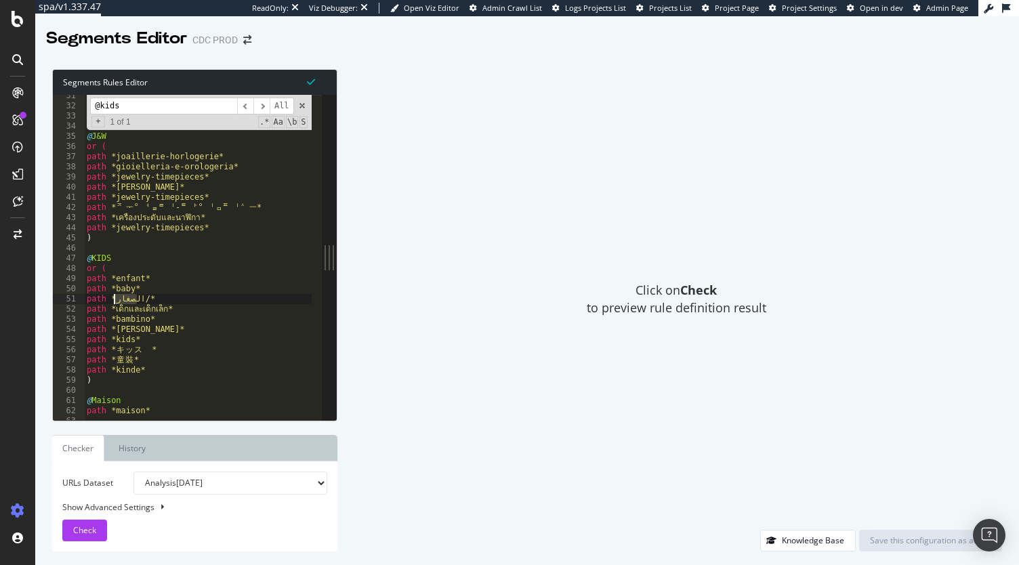
drag, startPoint x: 136, startPoint y: 299, endPoint x: 115, endPoint y: 299, distance: 21.0
click at [115, 299] on div "path * 男 士 精 品 * path *herrenmode* ) @ J&W or ( path *joaillerie-horlogerie* pa…" at bounding box center [366, 259] width 565 height 337
click at [233, 331] on div "path * 男 士 精 品 * path *herrenmode* ) @ J&W or ( path *joaillerie-horlogerie* pa…" at bounding box center [366, 259] width 565 height 337
type textarea "path *nino*"
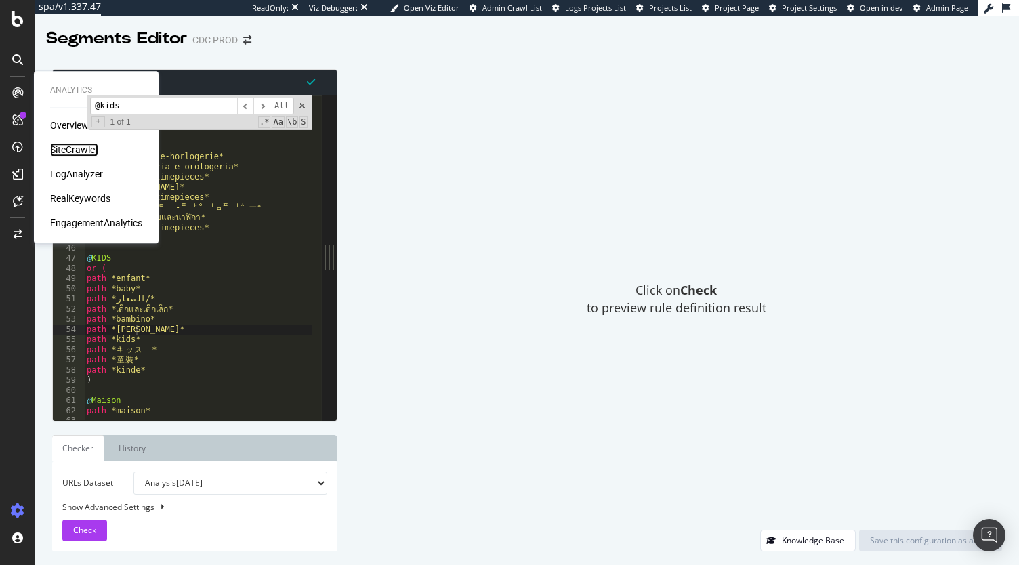
click at [78, 150] on div "SiteCrawler" at bounding box center [74, 150] width 48 height 14
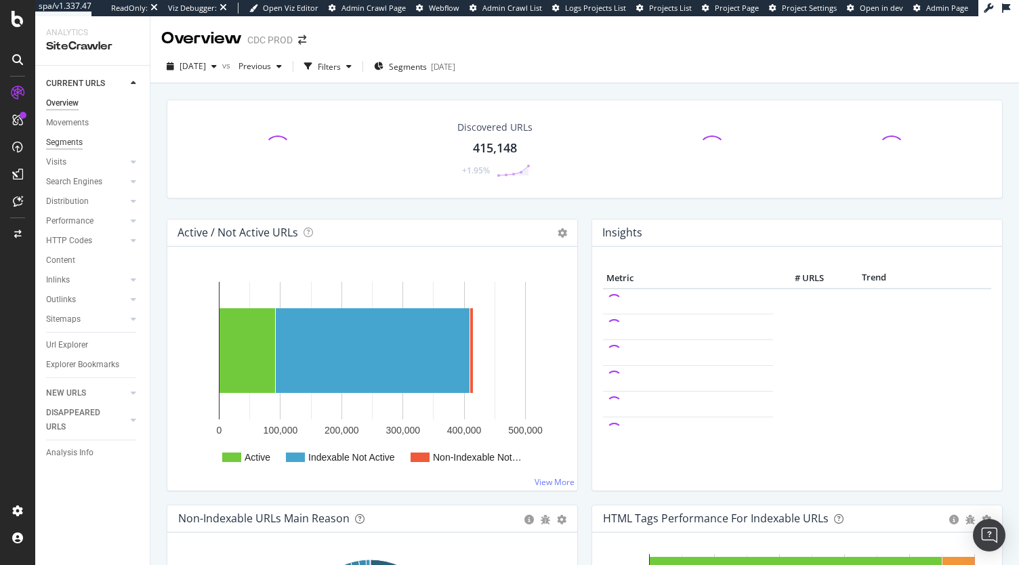
click at [65, 147] on div "Segments" at bounding box center [64, 143] width 37 height 14
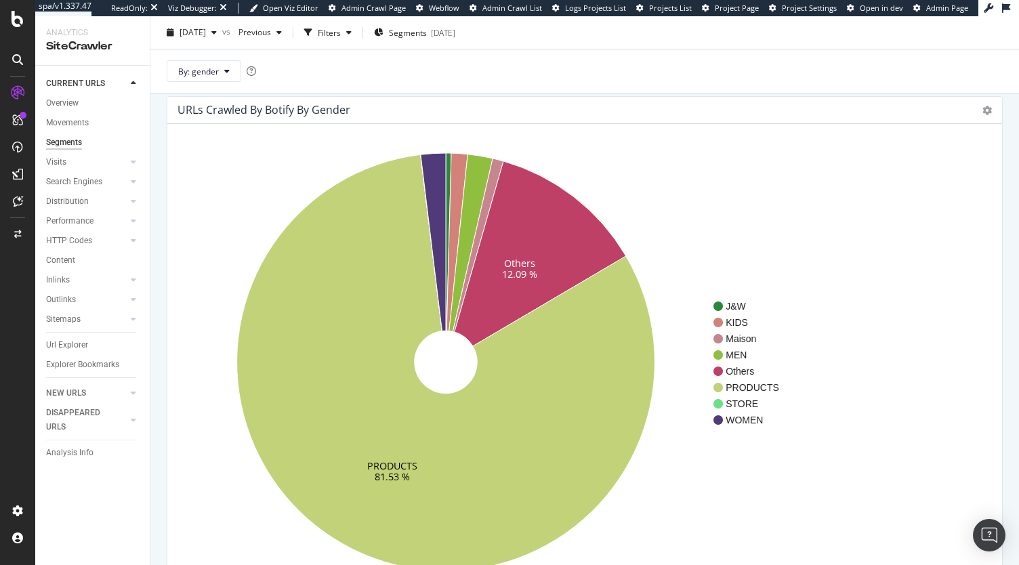
scroll to position [49, 0]
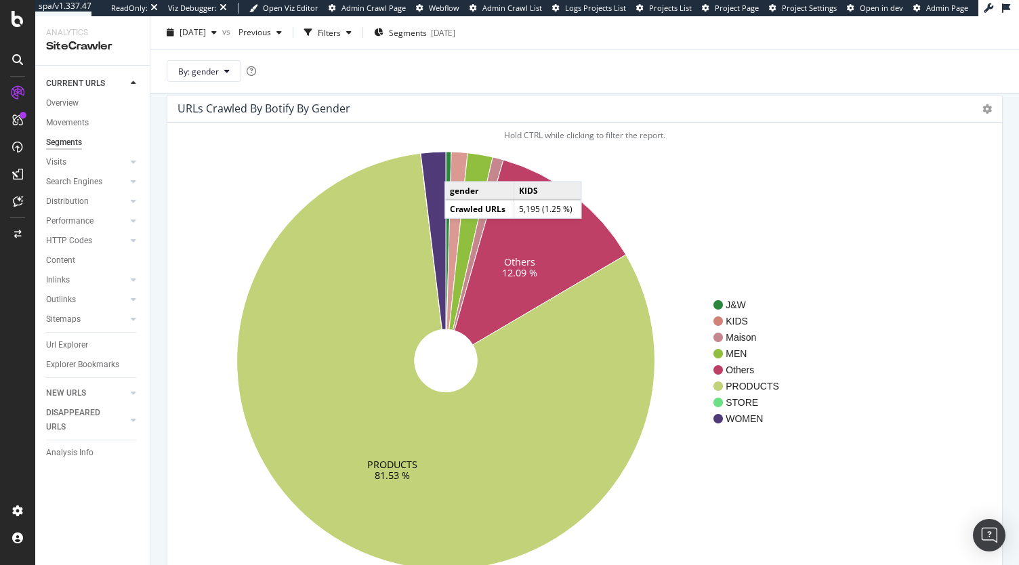
click at [458, 167] on icon at bounding box center [457, 241] width 21 height 178
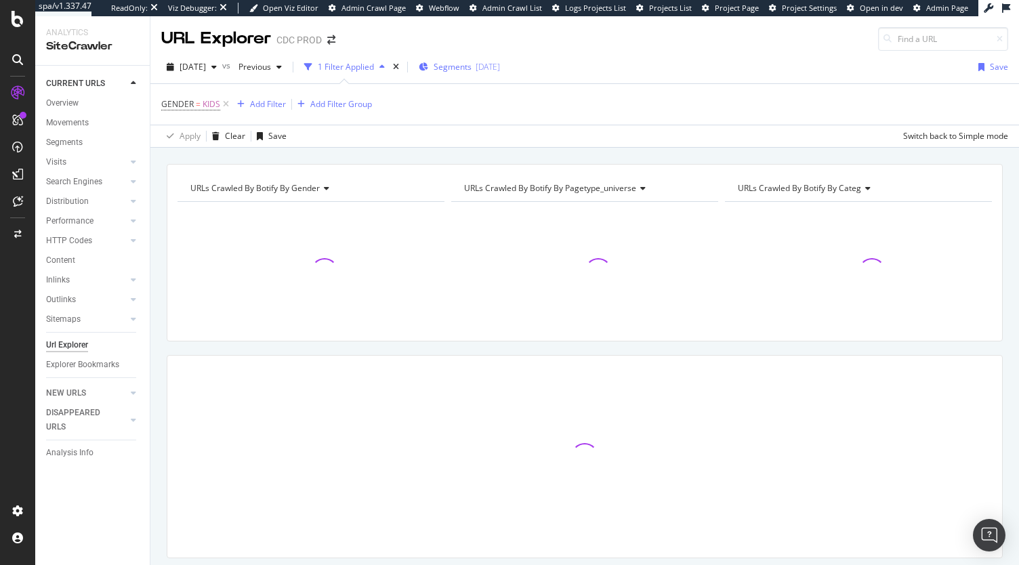
click at [472, 67] on span "Segments" at bounding box center [453, 67] width 38 height 12
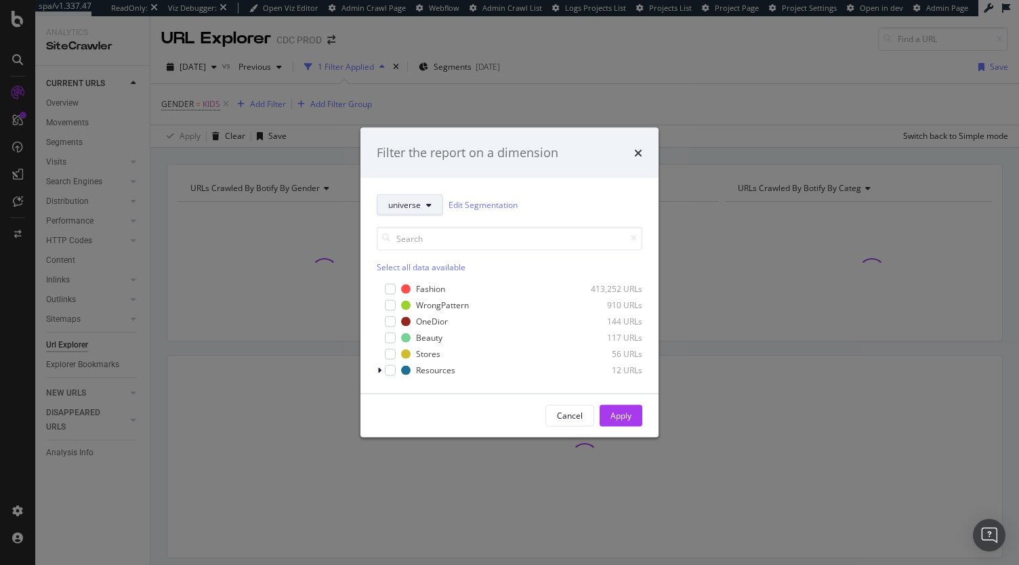
click at [423, 201] on button "universe" at bounding box center [410, 205] width 66 height 22
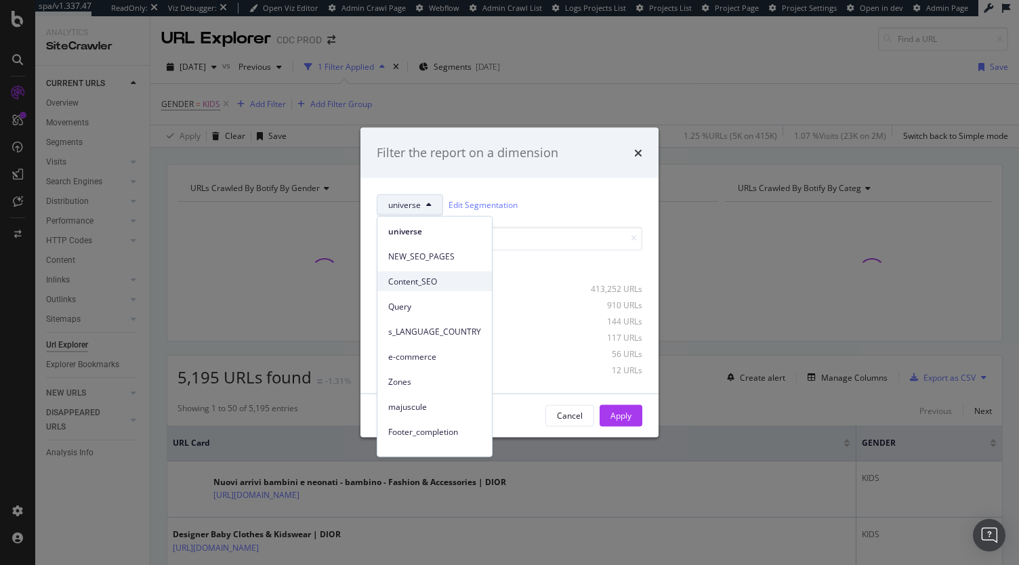
scroll to position [98, 0]
click at [439, 331] on span "s_LANGUAGE_COUNTRY" at bounding box center [434, 331] width 93 height 12
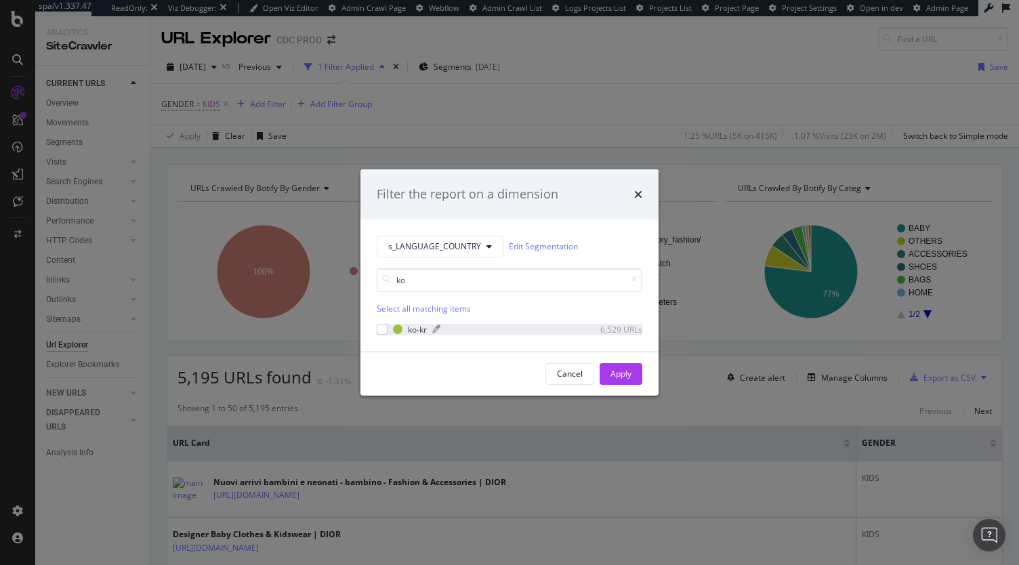
type input "ko"
click at [409, 324] on div "ko-kr" at bounding box center [417, 330] width 19 height 12
click at [620, 375] on div "Apply" at bounding box center [621, 374] width 21 height 12
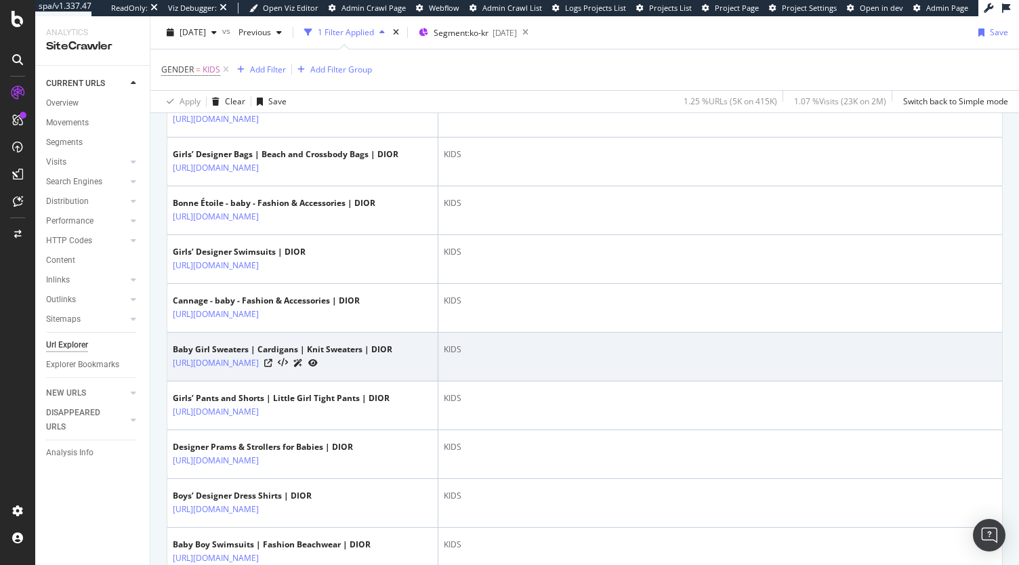
scroll to position [426, 0]
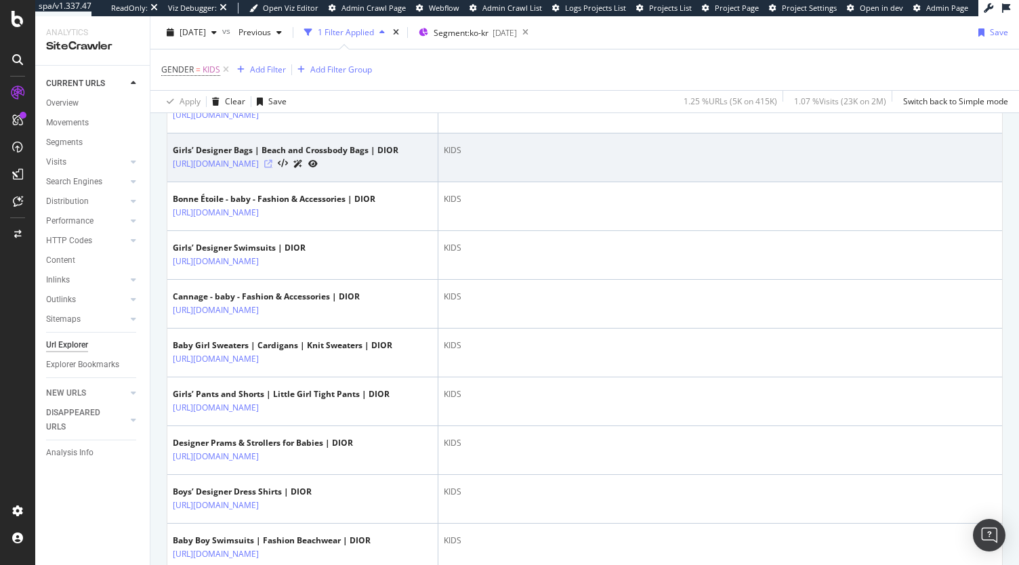
click at [272, 168] on icon at bounding box center [268, 164] width 8 height 8
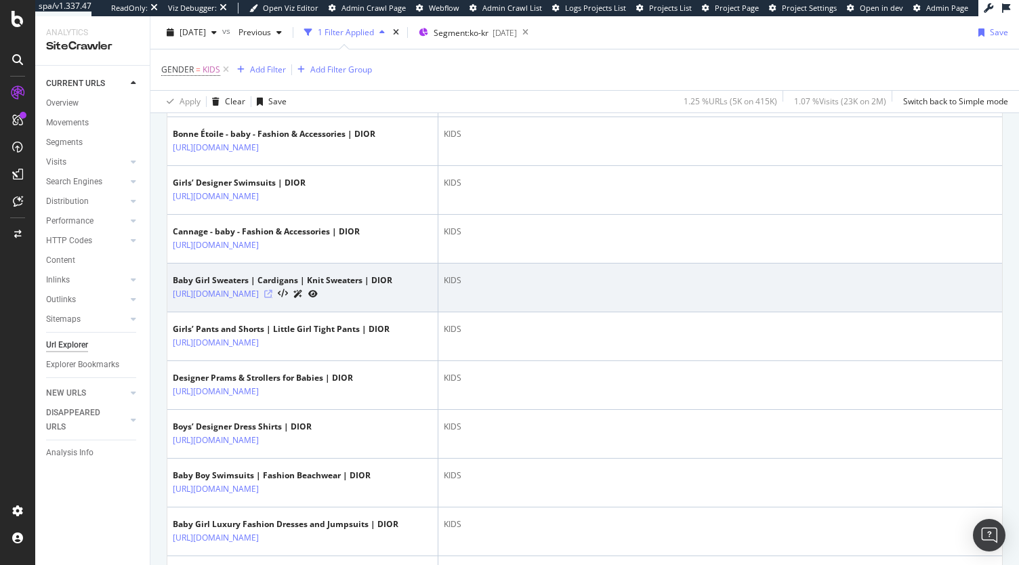
scroll to position [492, 0]
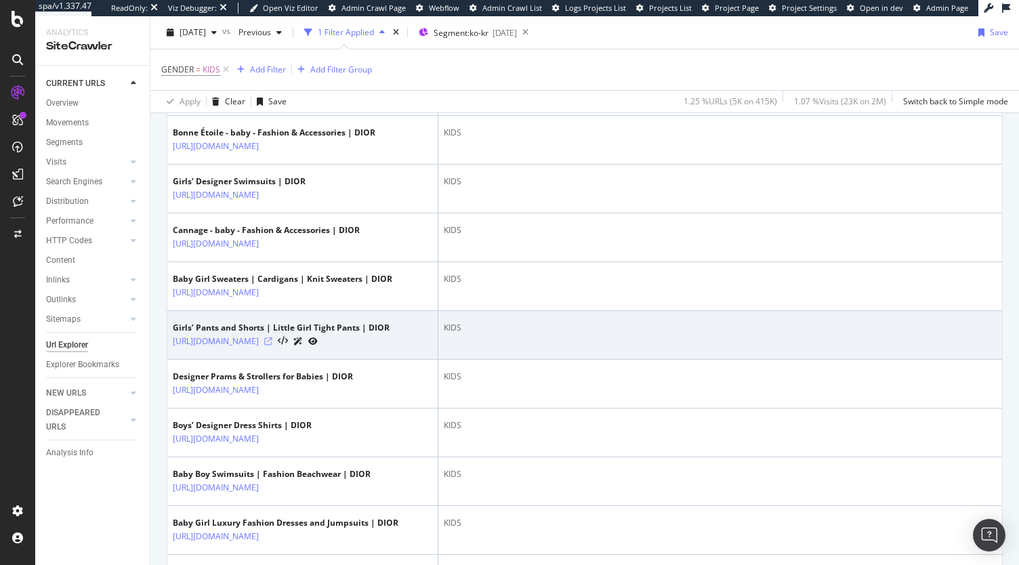
click at [272, 346] on icon at bounding box center [268, 342] width 8 height 8
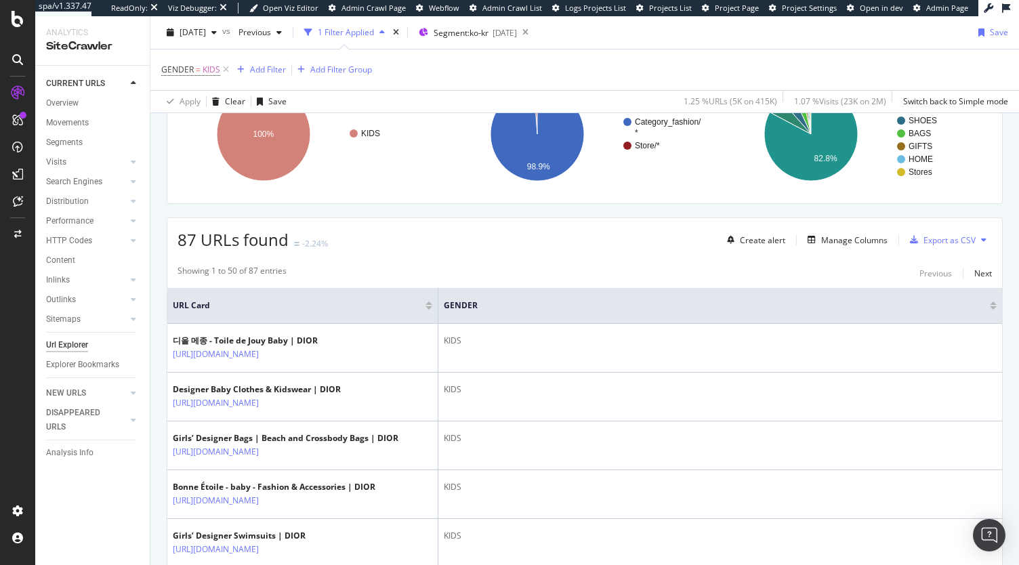
scroll to position [0, 0]
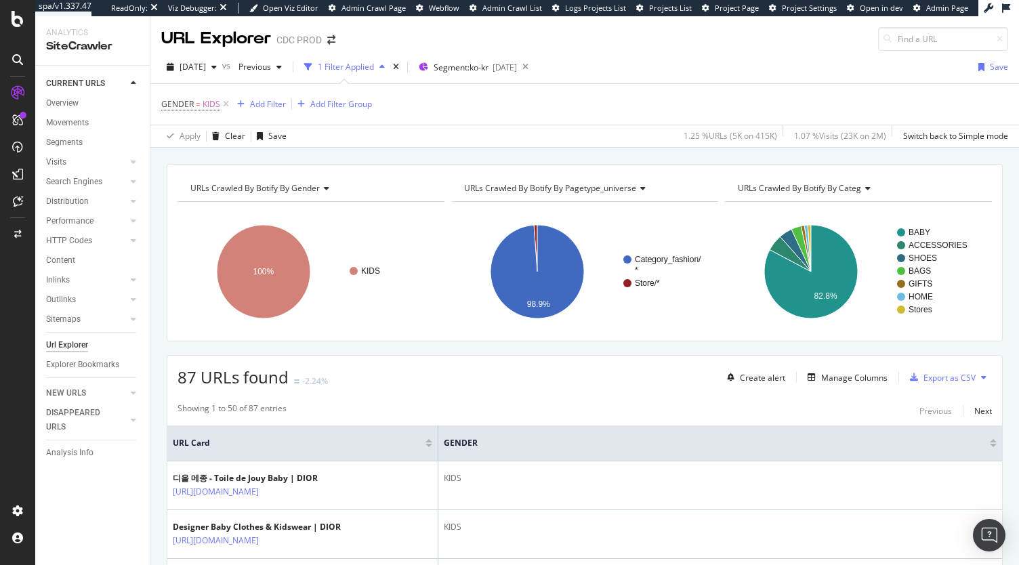
click at [582, 194] on div "URLs Crawled By Botify By pagetype_universe" at bounding box center [584, 189] width 245 height 22
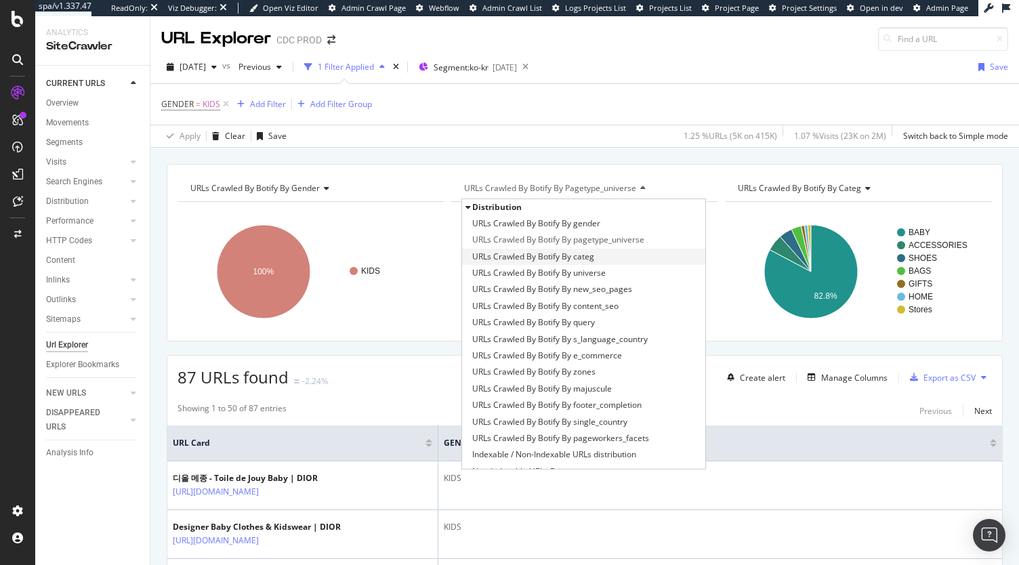
click at [592, 254] on div "URLs Crawled By Botify By categ" at bounding box center [583, 257] width 243 height 16
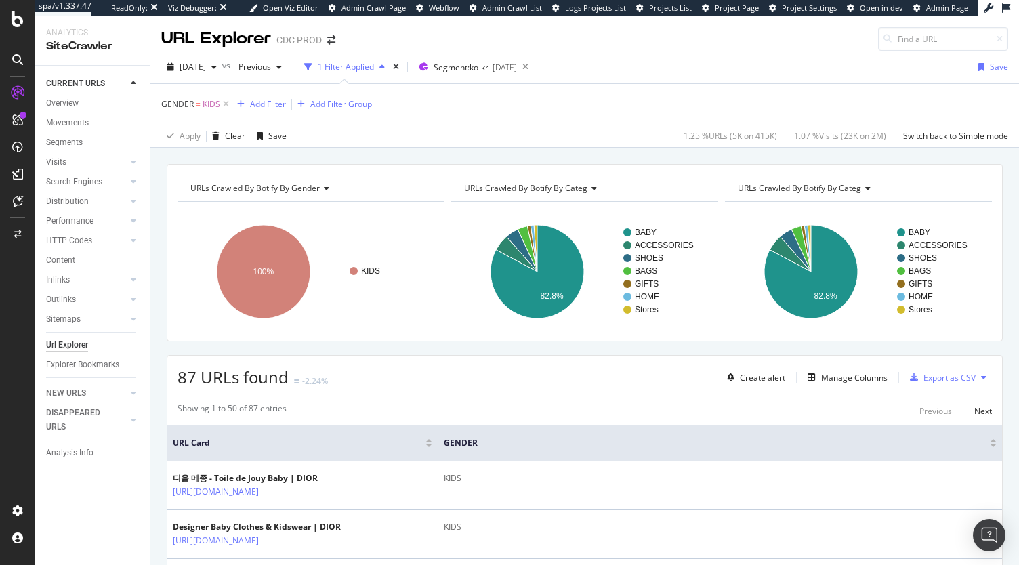
click at [580, 182] on span "URLs Crawled By Botify By categ" at bounding box center [525, 188] width 123 height 12
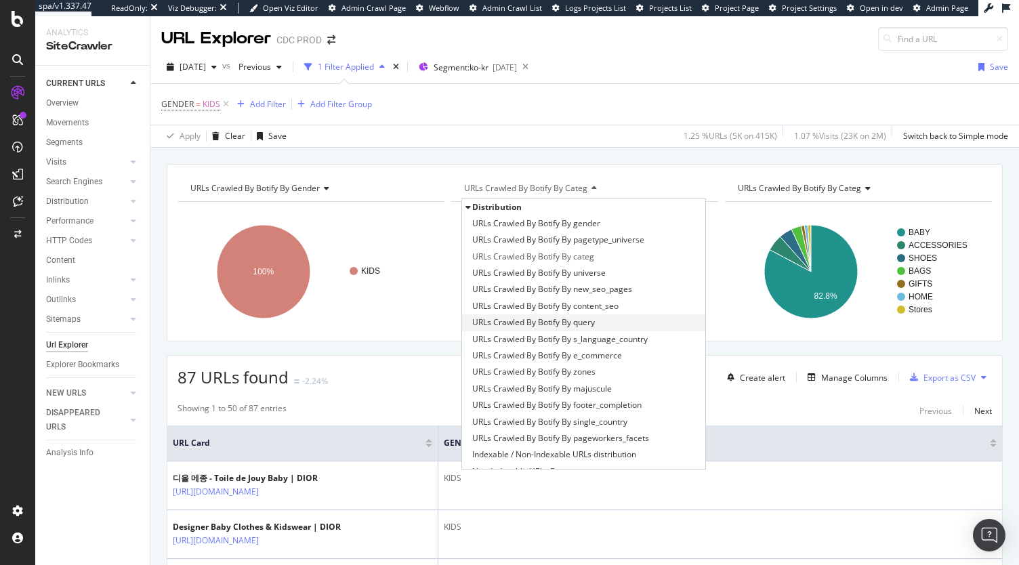
click at [613, 322] on div "URLs Crawled By Botify By query" at bounding box center [583, 323] width 243 height 16
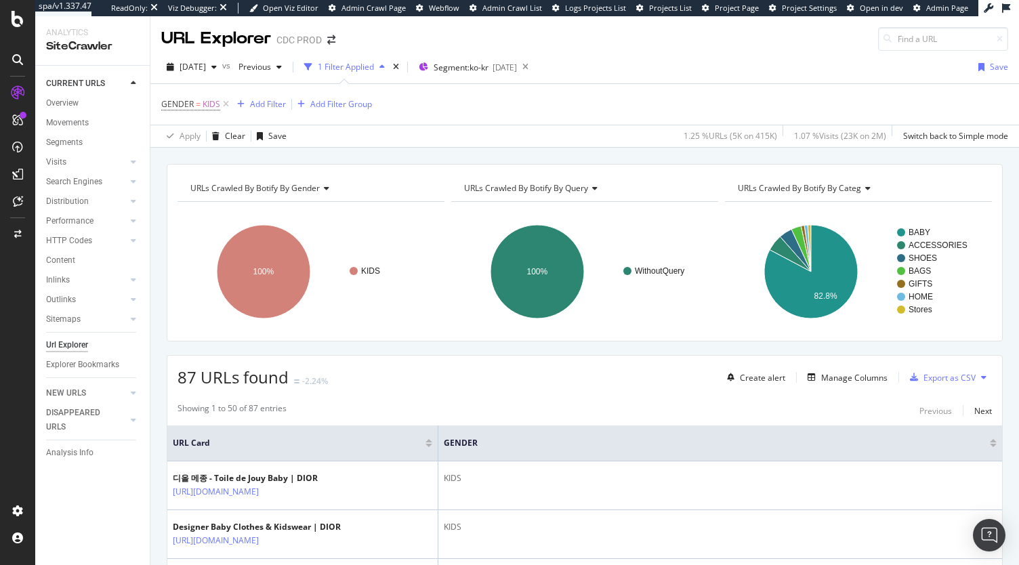
click at [578, 185] on span "URLs Crawled By Botify By query" at bounding box center [526, 188] width 124 height 12
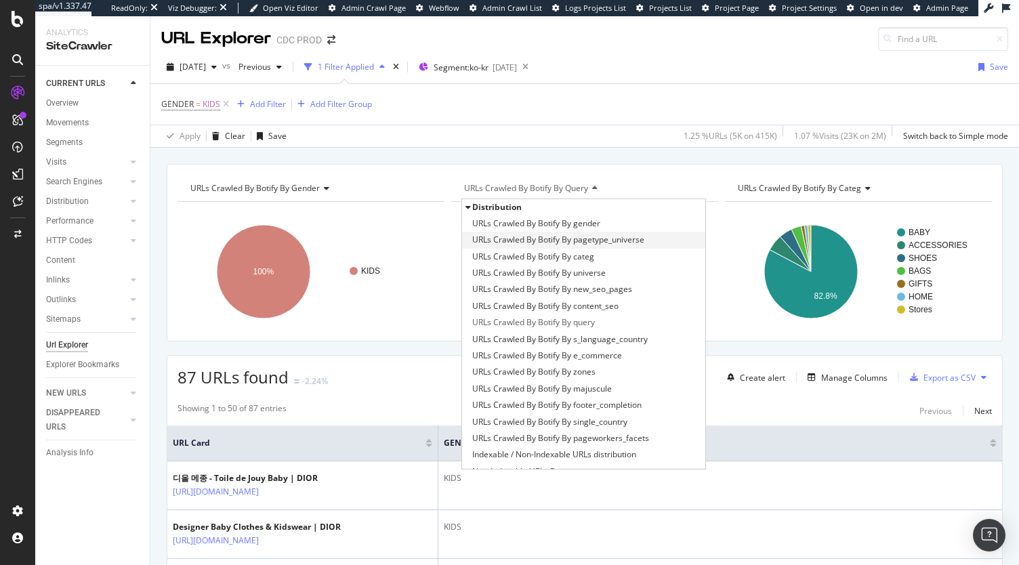
click at [610, 241] on span "URLs Crawled By Botify By pagetype_universe" at bounding box center [558, 240] width 172 height 14
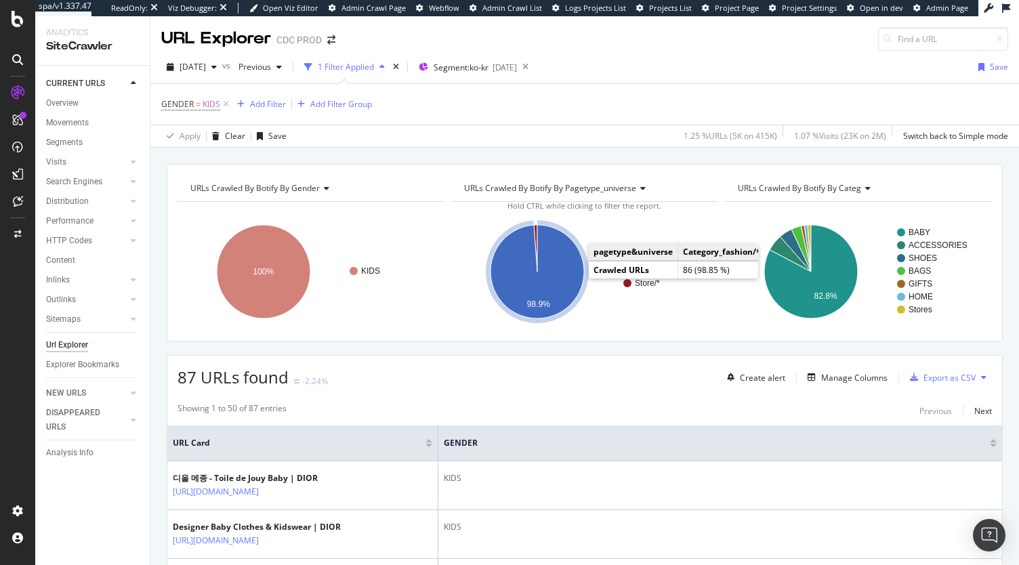
click at [568, 277] on icon "A chart." at bounding box center [538, 272] width 94 height 94
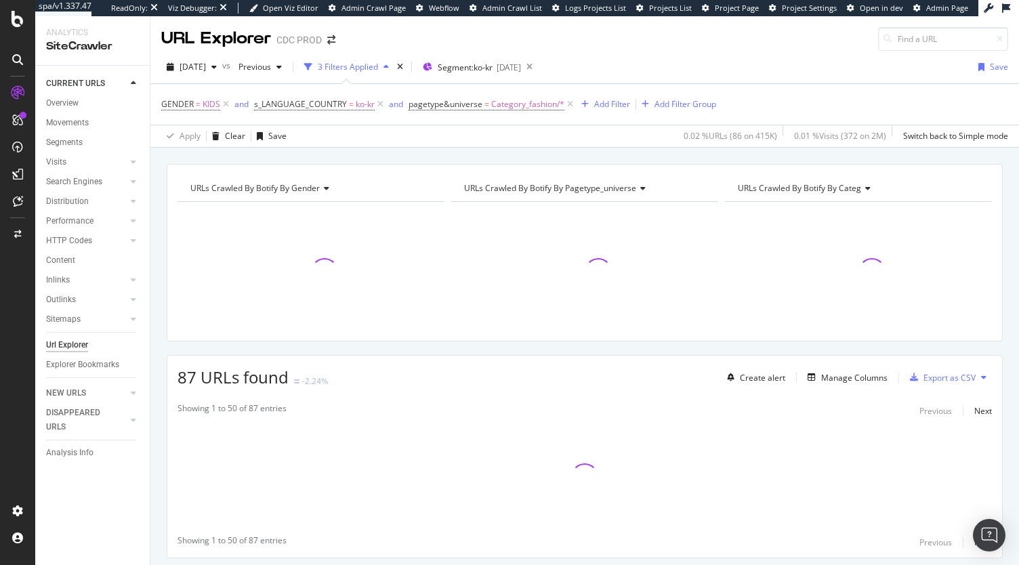
click at [618, 182] on span "URLs Crawled By Botify By pagetype_universe" at bounding box center [550, 188] width 172 height 12
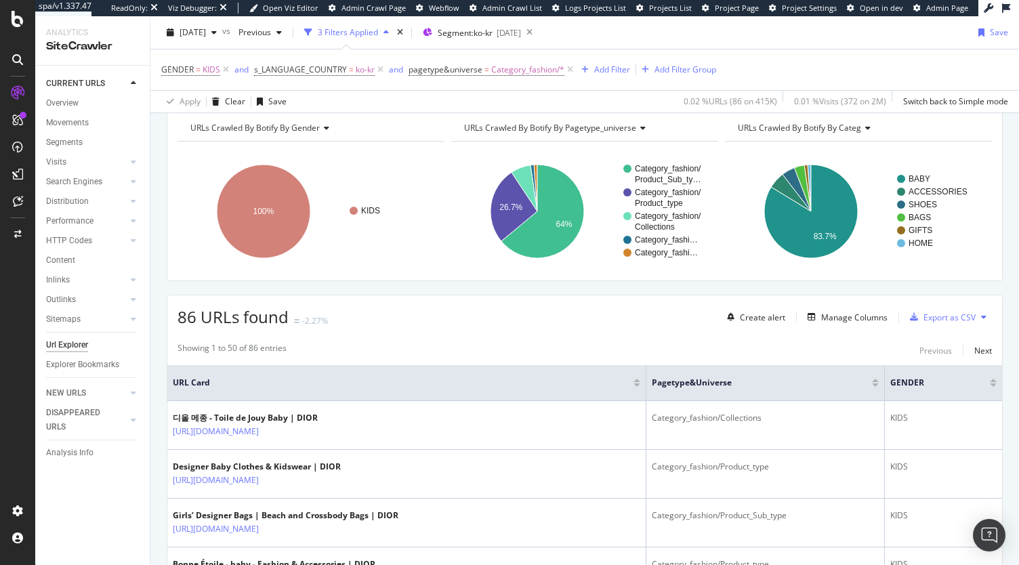
scroll to position [62, 0]
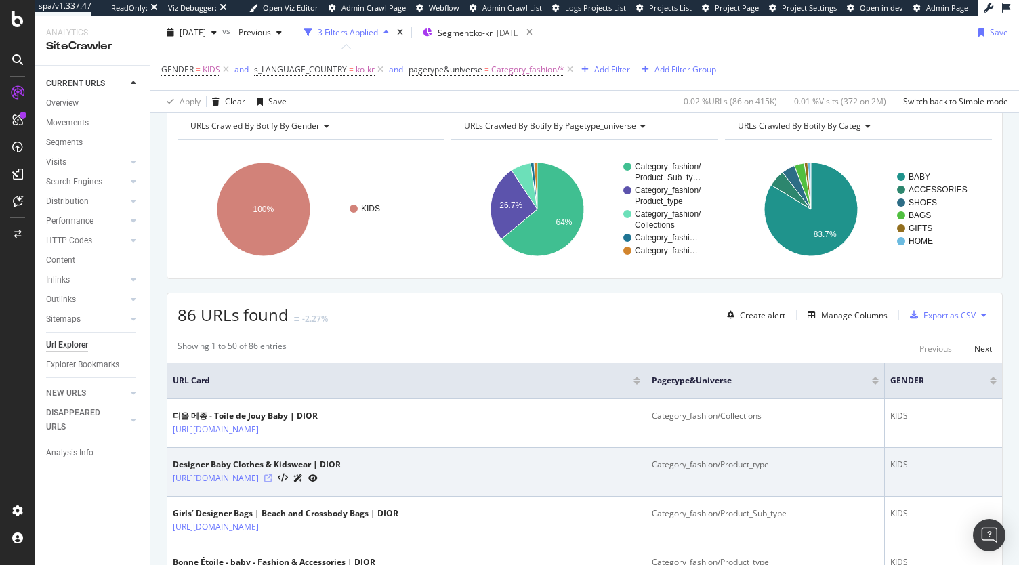
click at [272, 479] on icon at bounding box center [268, 479] width 8 height 8
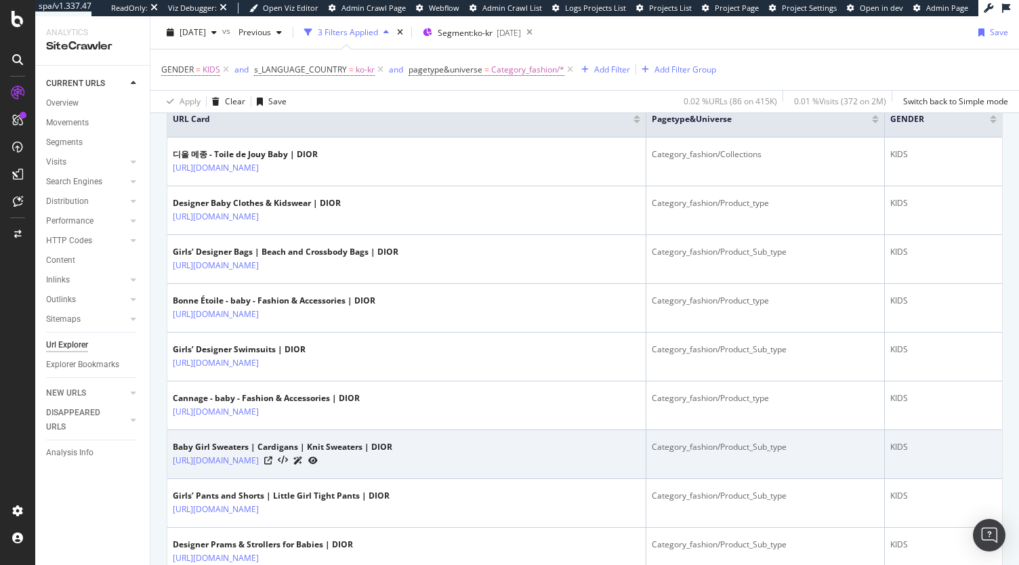
scroll to position [382, 0]
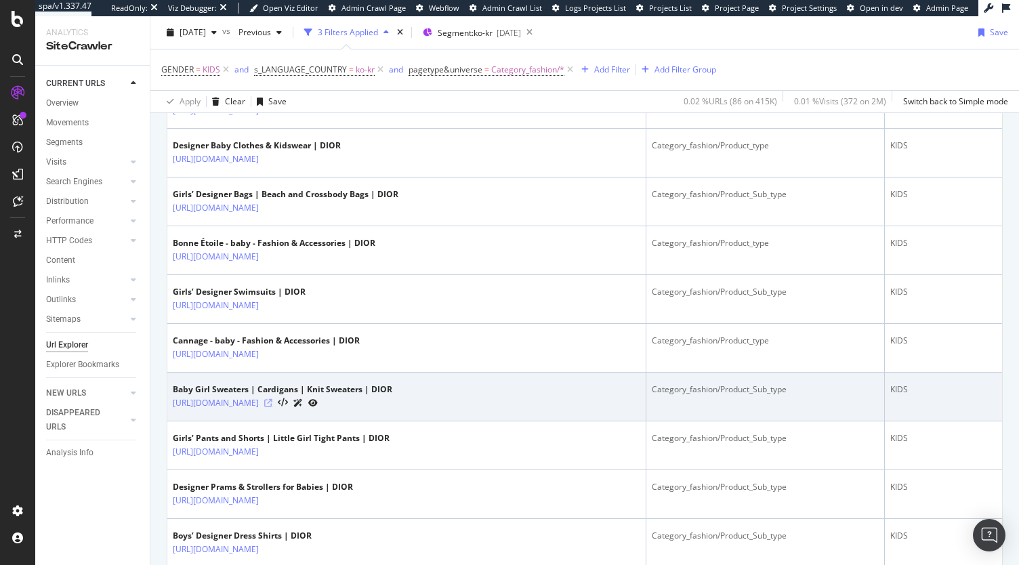
click at [272, 402] on icon at bounding box center [268, 403] width 8 height 8
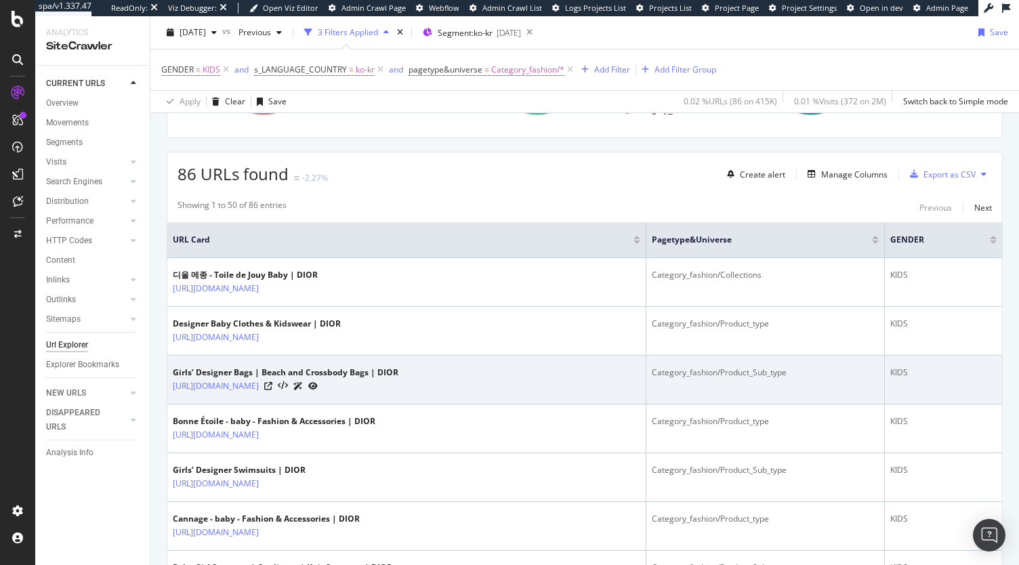
scroll to position [203, 0]
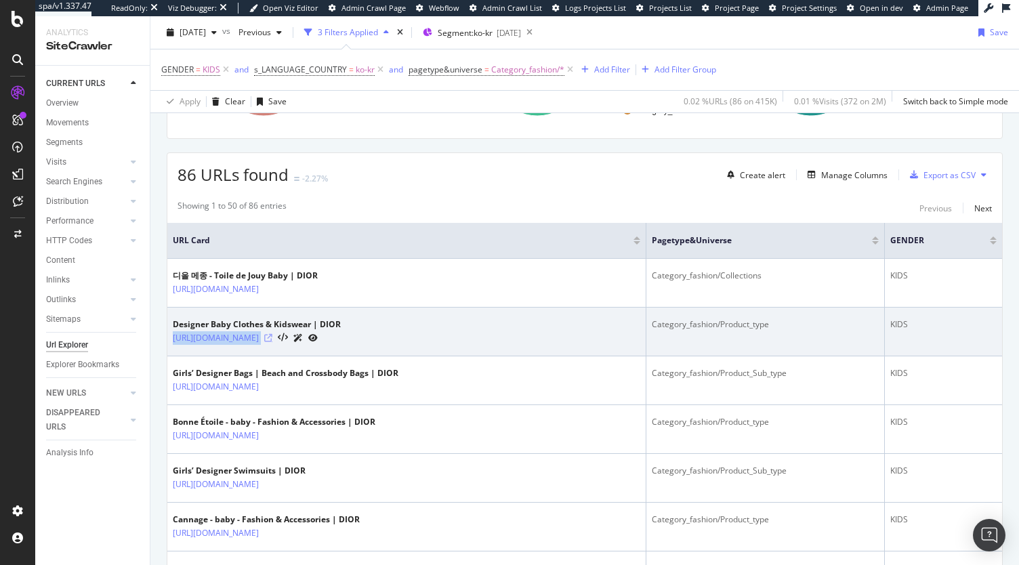
drag, startPoint x: 167, startPoint y: 340, endPoint x: 386, endPoint y: 337, distance: 219.7
click at [386, 337] on td "Designer Baby Clothes & Kidswear | DIOR https://www.dior.com/ko_kr/fashion/baby…" at bounding box center [406, 332] width 479 height 49
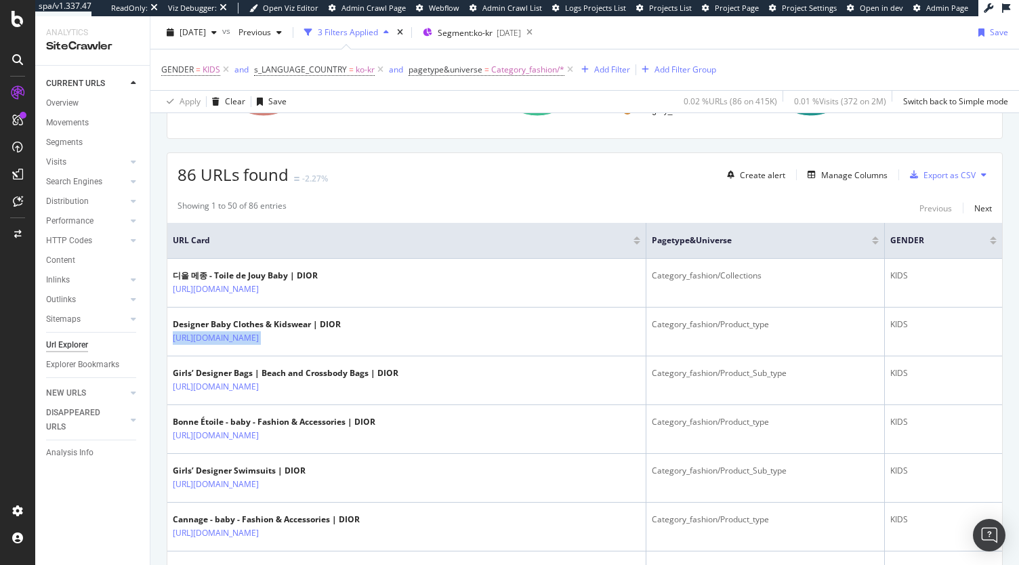
copy div "[URL][DOMAIN_NAME]"
